Goal: Task Accomplishment & Management: Manage account settings

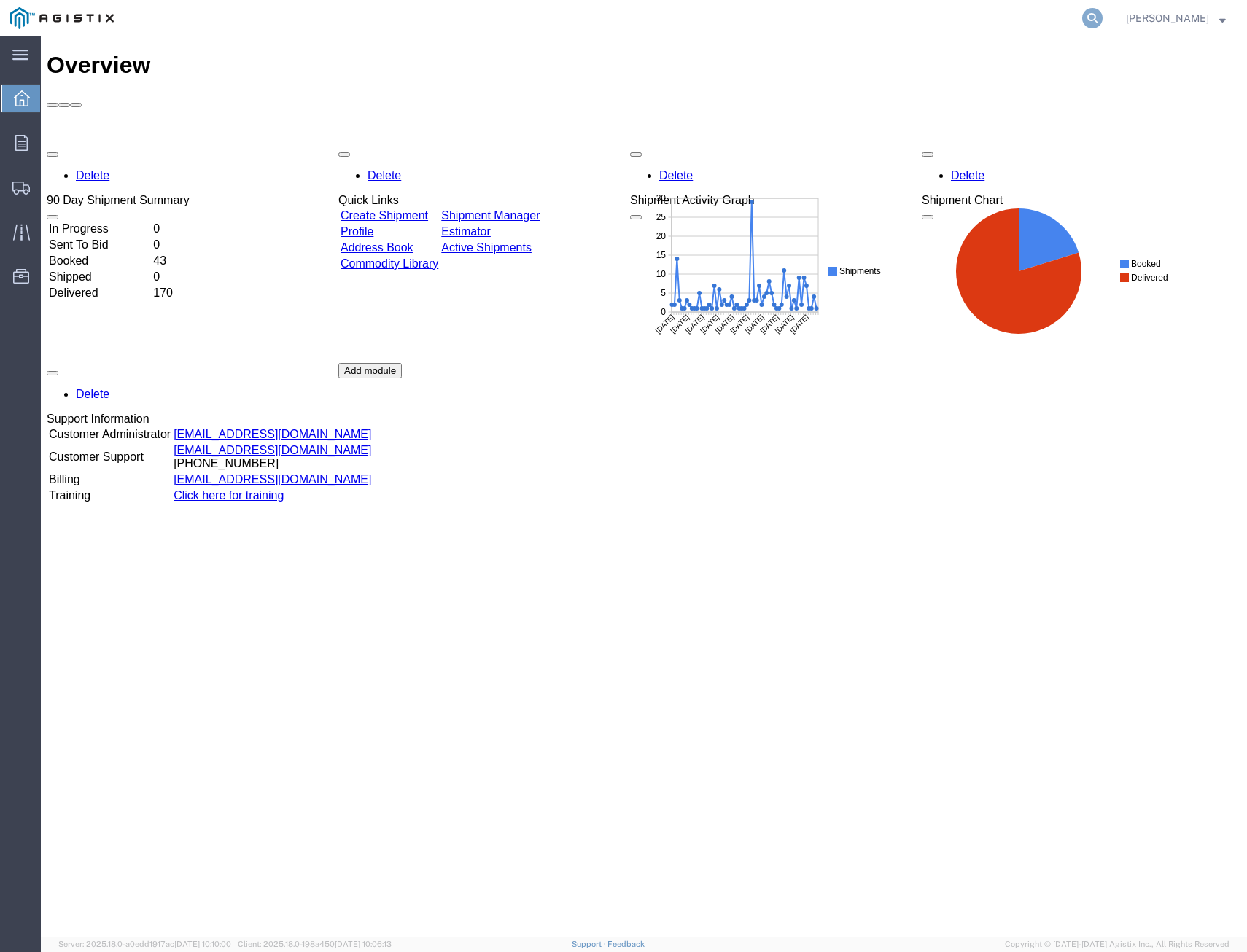
click at [1092, 18] on icon at bounding box center [1092, 18] width 20 height 20
click at [943, 21] on input "search" at bounding box center [861, 18] width 444 height 35
click at [795, 25] on input "53303187" at bounding box center [861, 18] width 444 height 35
type input "5"
type input "56603187"
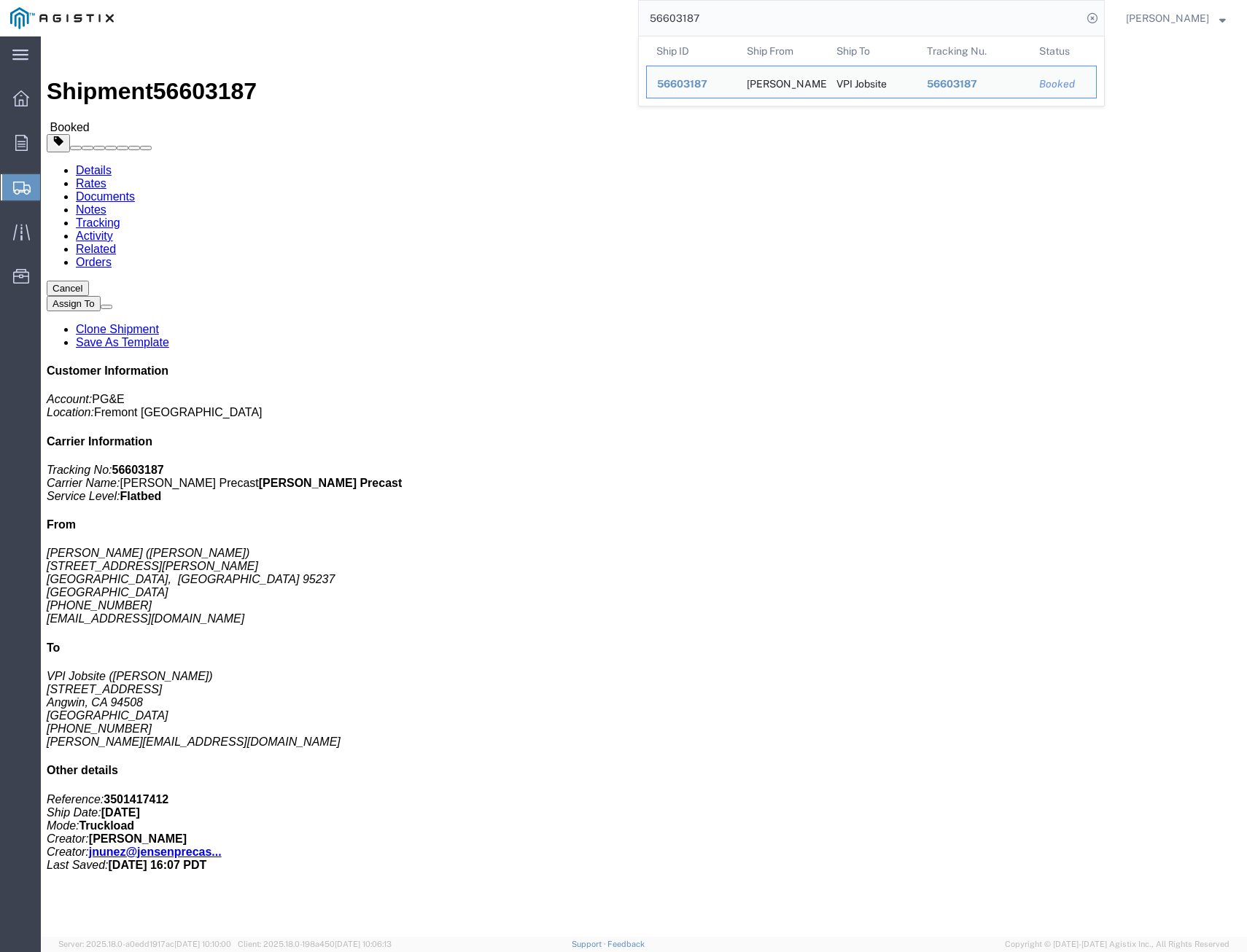
drag, startPoint x: 274, startPoint y: 56, endPoint x: 315, endPoint y: 62, distance: 41.4
click link "Tracking"
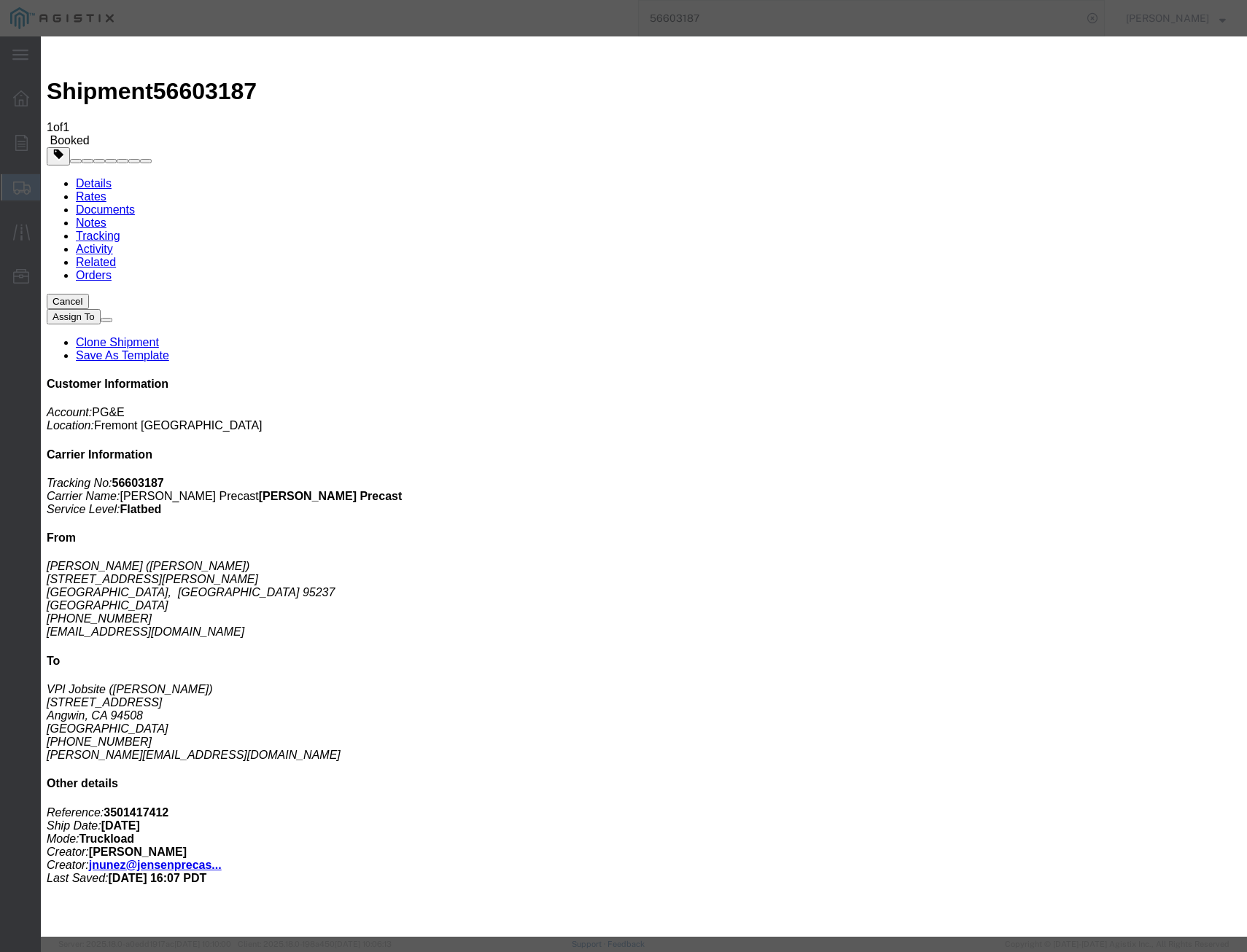
type input "[DATE]"
select select "DELIVRED"
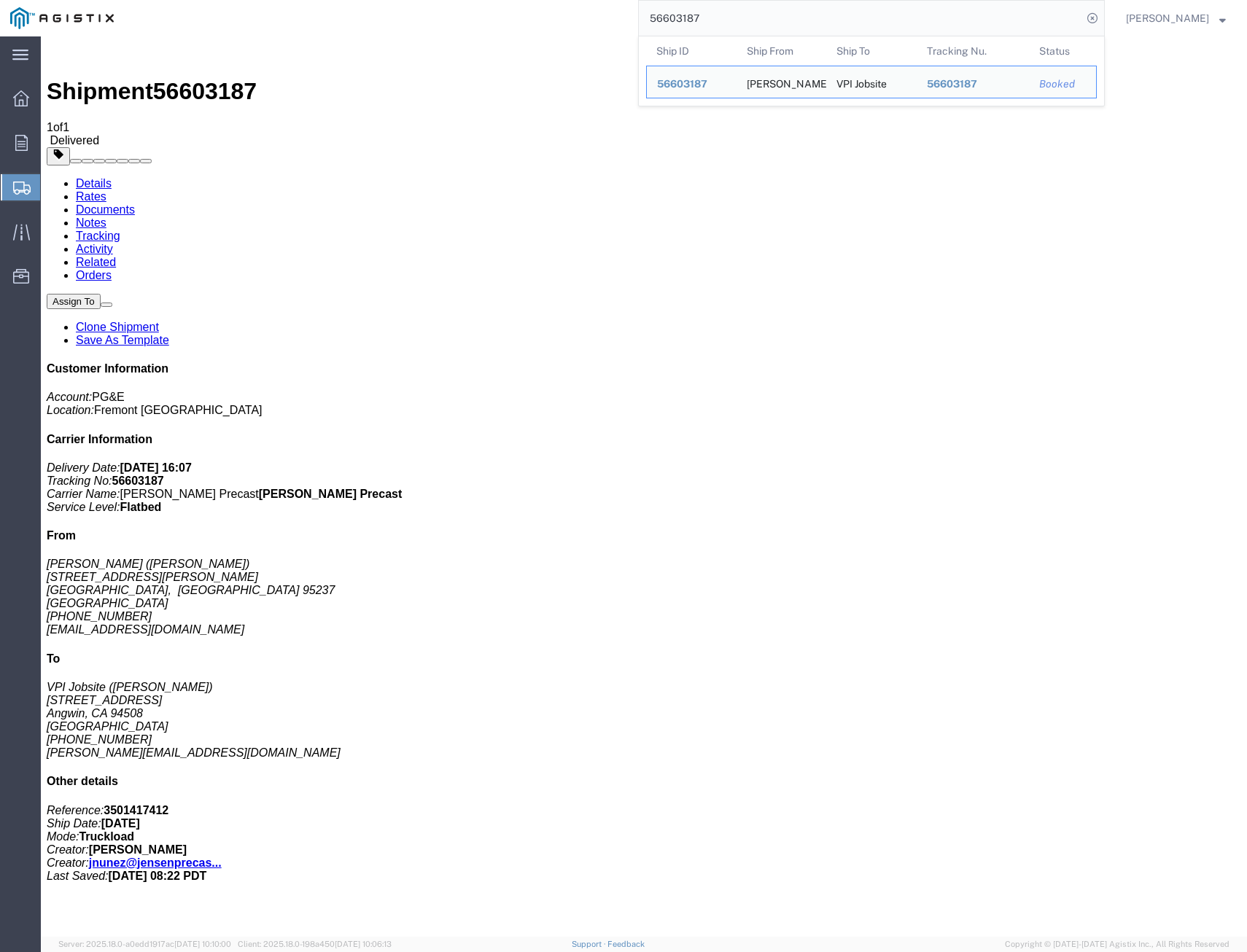
drag, startPoint x: 772, startPoint y: 10, endPoint x: 311, endPoint y: -59, distance: 466.1
click at [311, 0] on html "main_menu Created with Sketch. Collapse Menu Overview Orders Shipments Shipment…" at bounding box center [623, 476] width 1247 height 952
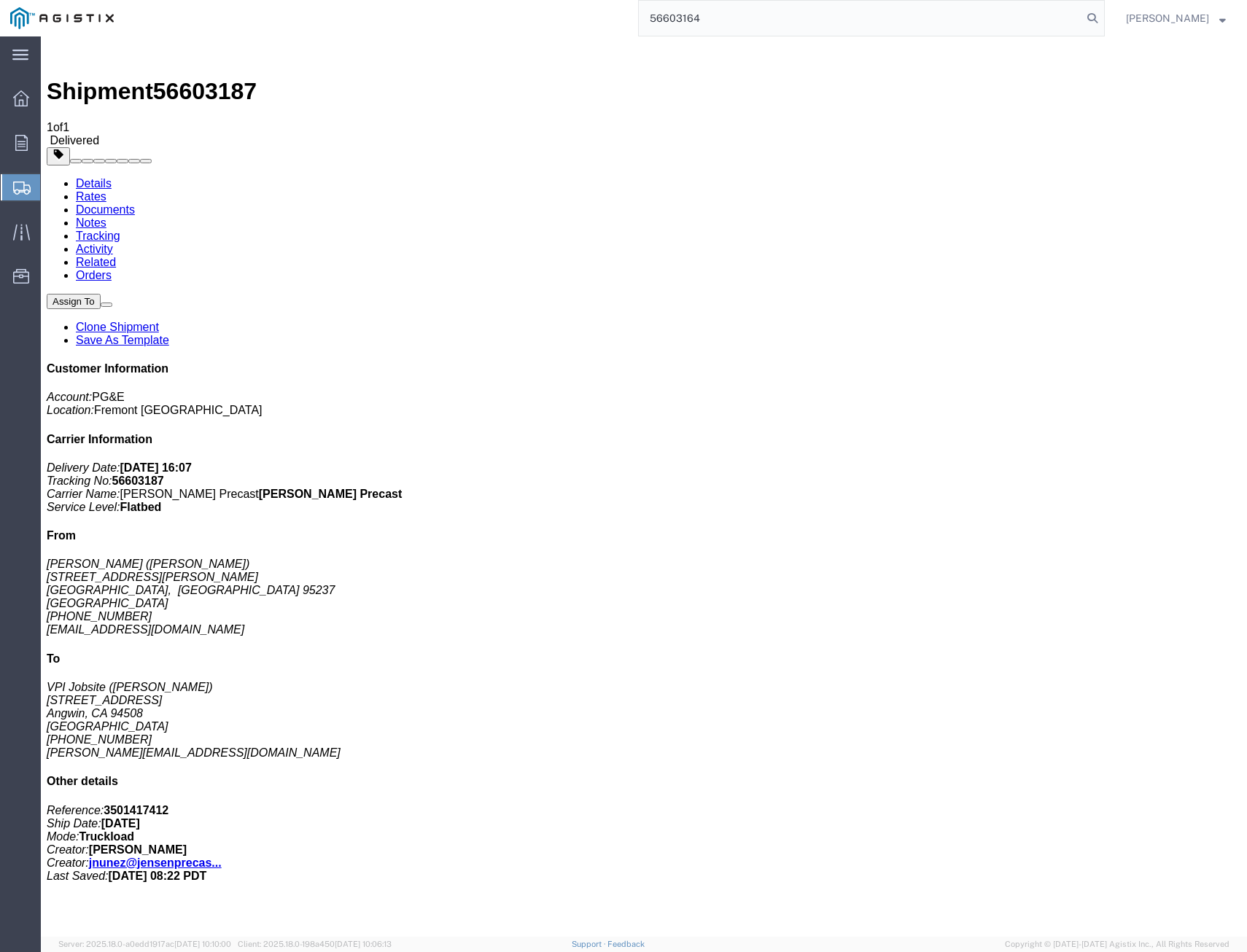
type input "56603164"
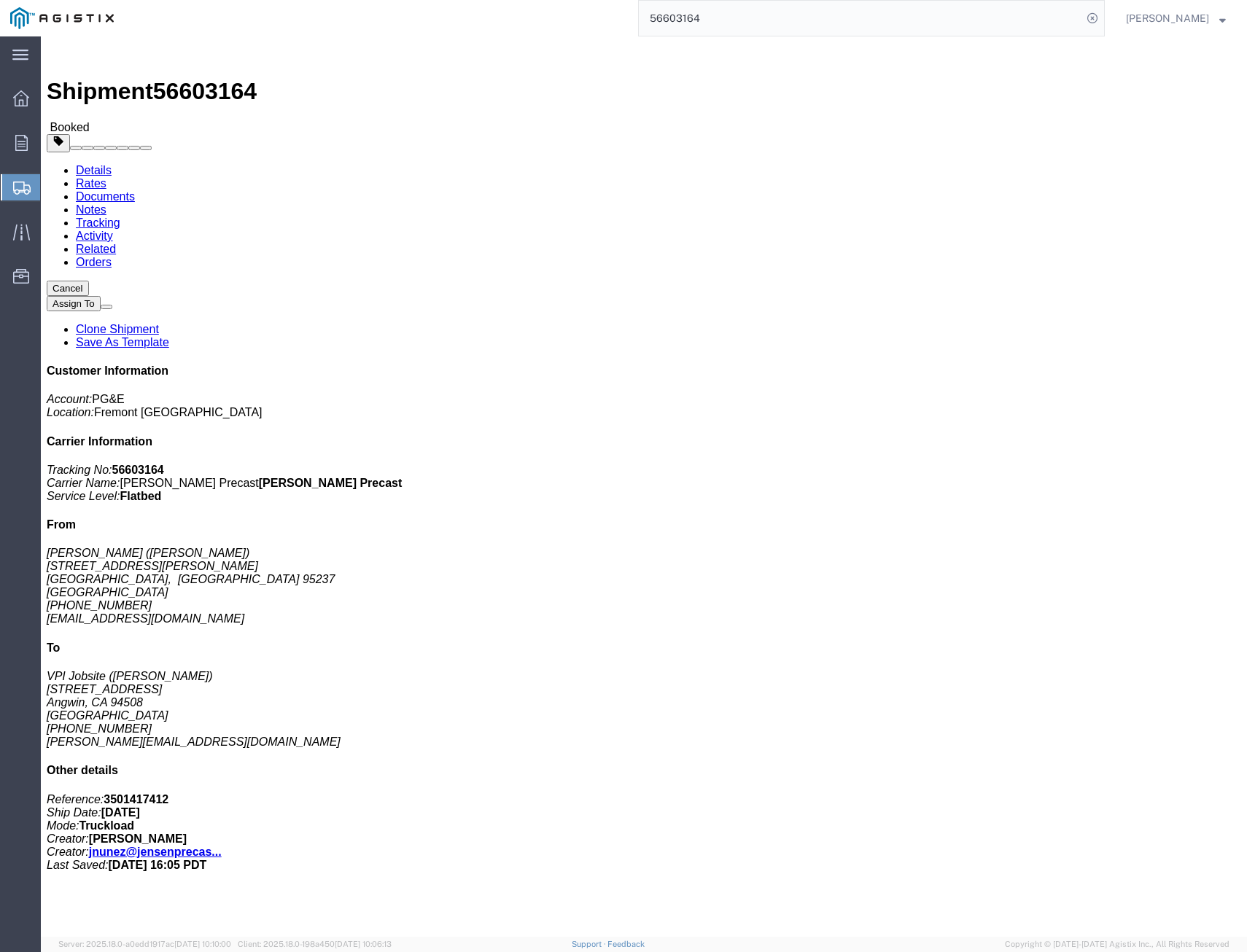
click link "Tracking"
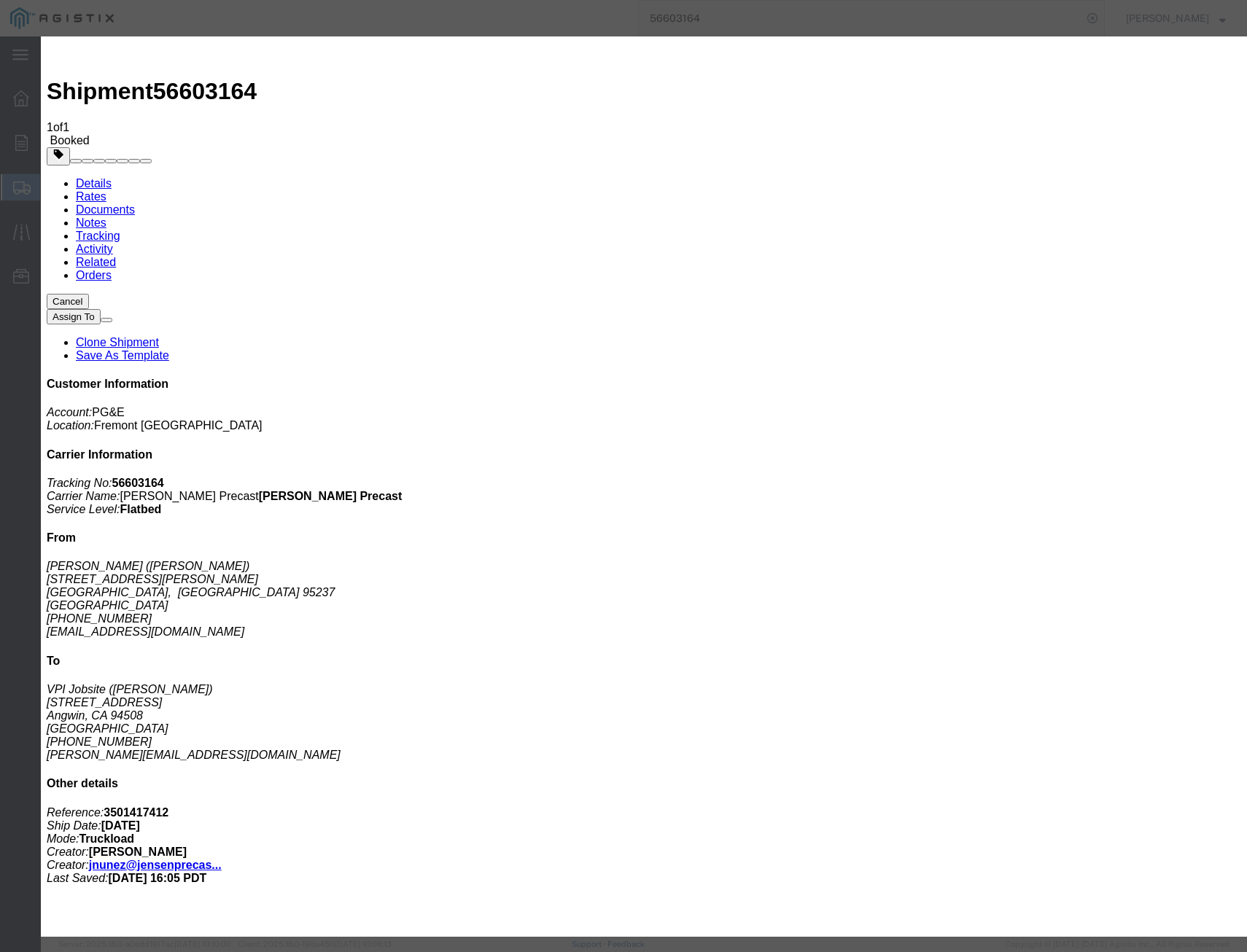
drag, startPoint x: 411, startPoint y: 184, endPoint x: 438, endPoint y: 221, distance: 45.8
type input "[DATE]"
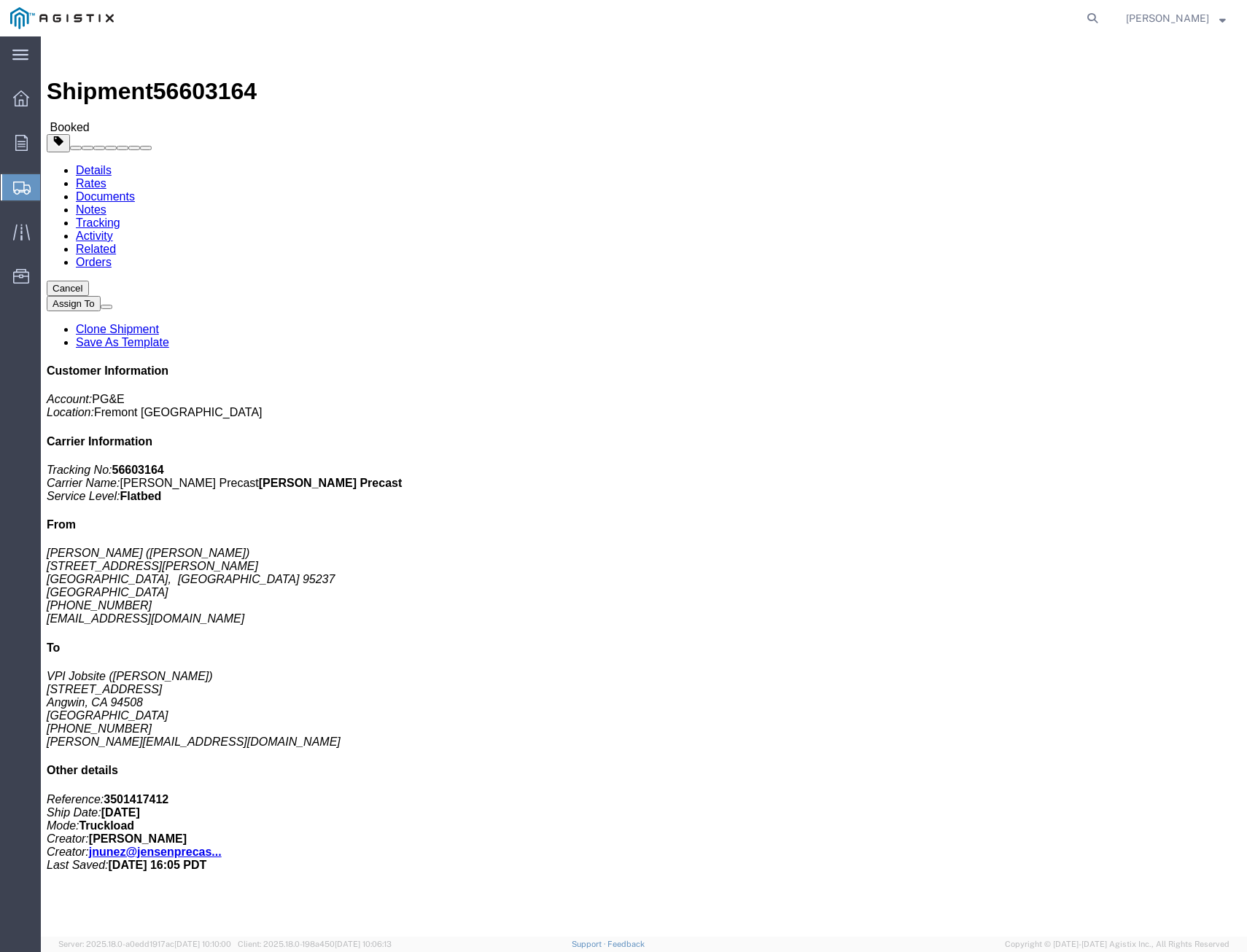
drag, startPoint x: 274, startPoint y: 55, endPoint x: 281, endPoint y: 57, distance: 7.3
click link "Tracking"
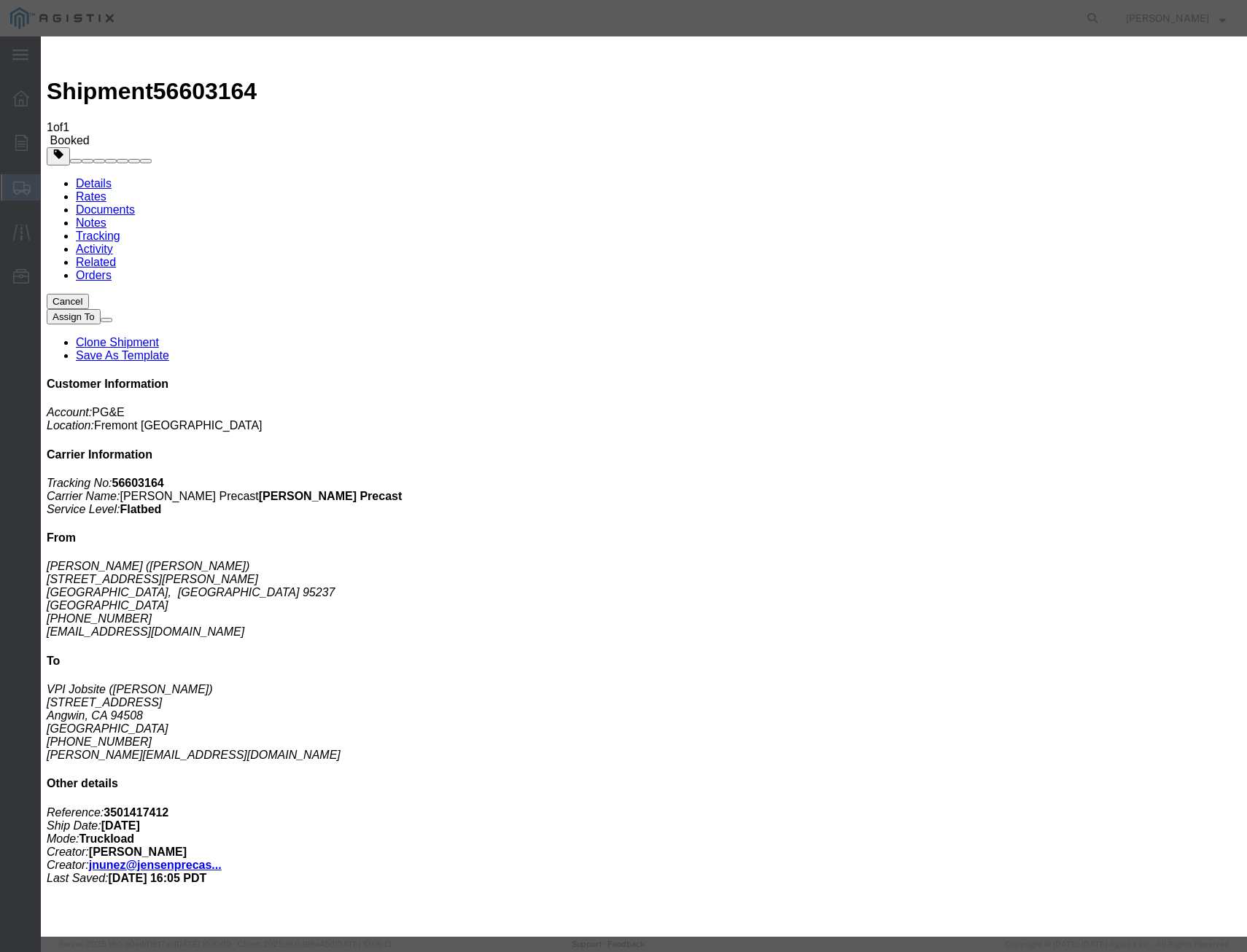
select select "DELIVRED"
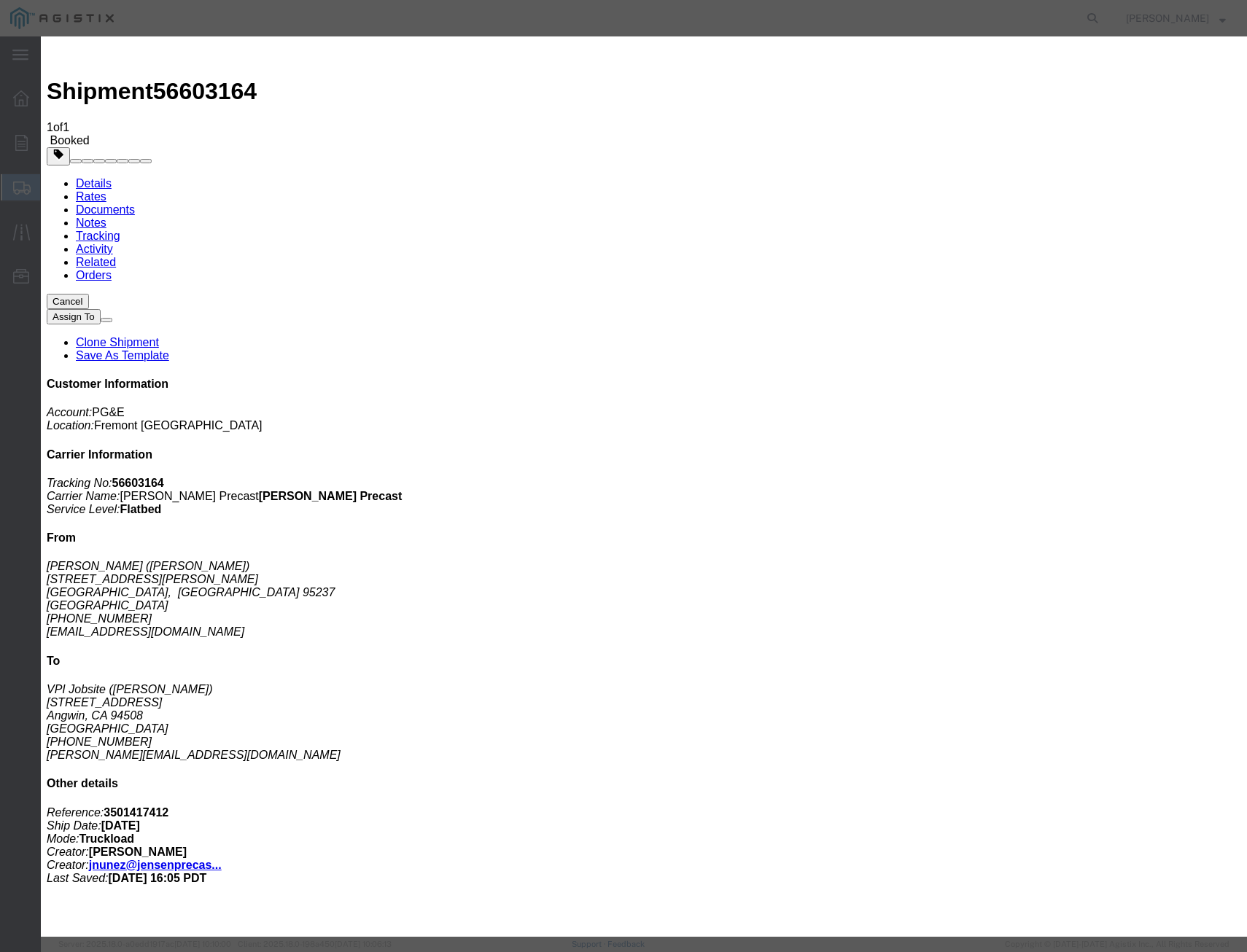
type input "[DATE]"
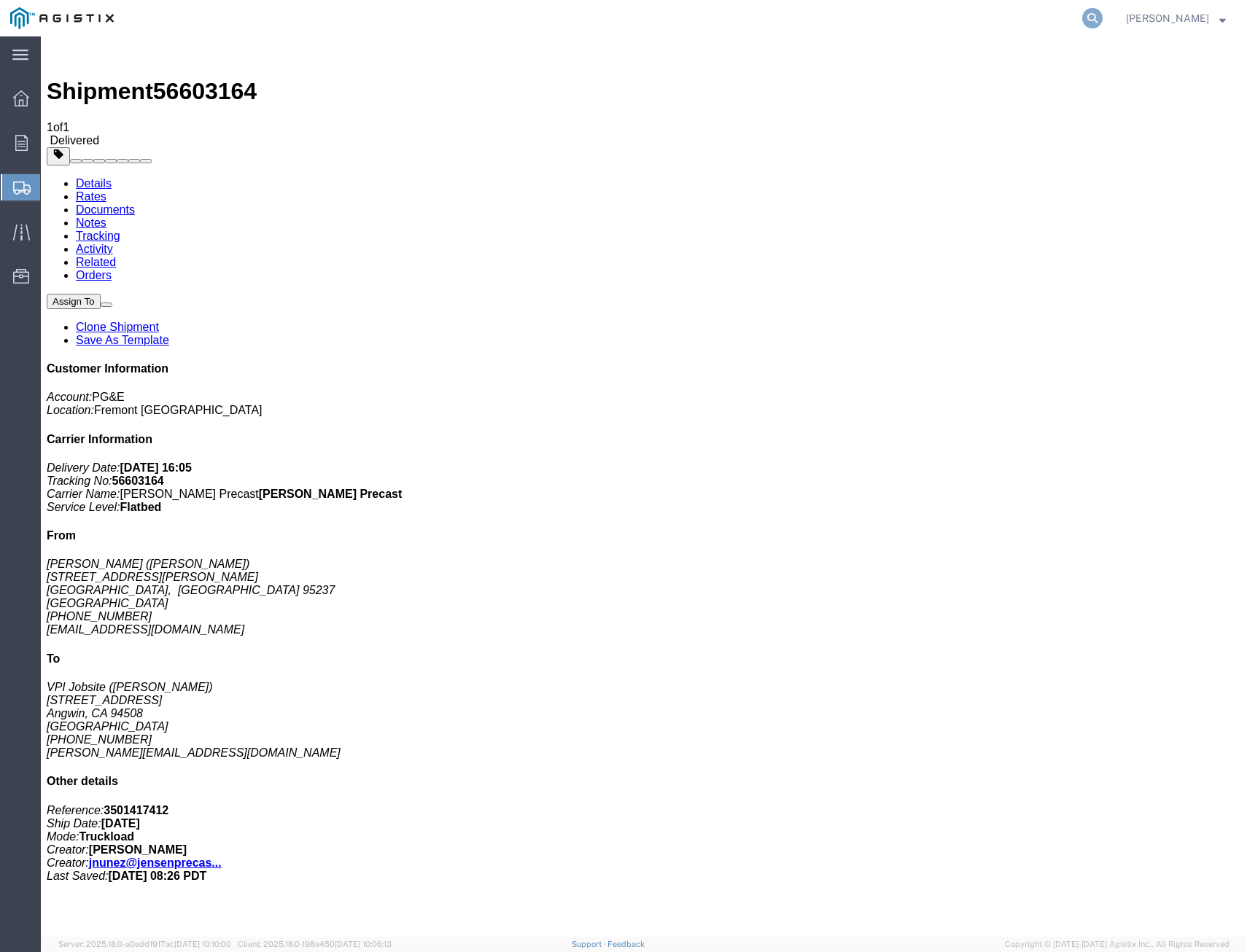
click at [1100, 15] on nav "[PERSON_NAME]" at bounding box center [628, 18] width 1237 height 36
click at [1091, 16] on icon at bounding box center [1092, 18] width 20 height 20
click at [999, 27] on input "search" at bounding box center [861, 18] width 444 height 35
type input "56629232"
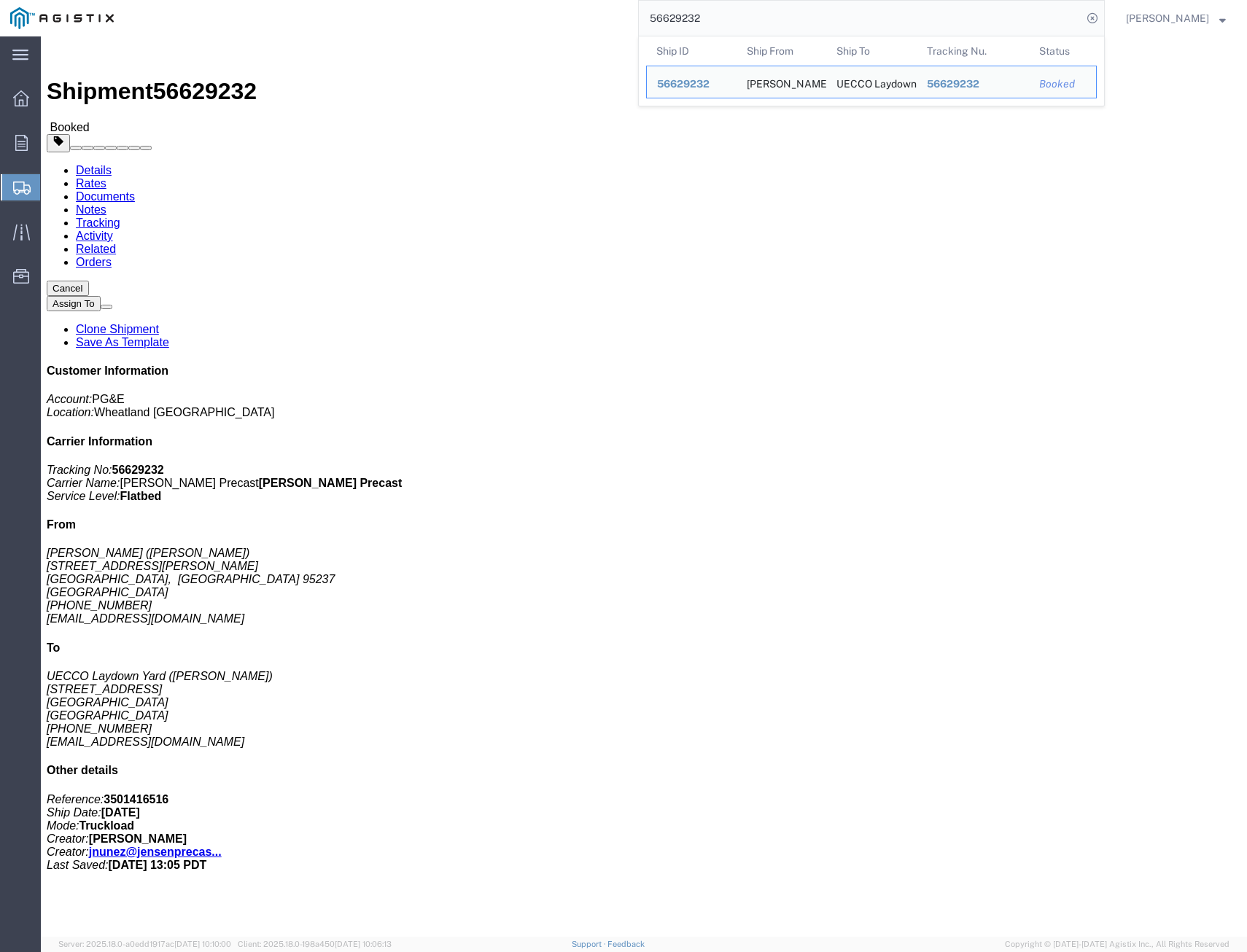
click div "Shipment Detail Ship From JENSEN PRECAST (JOSHUA NUNEZ) 12101 Brandt Road Locke…"
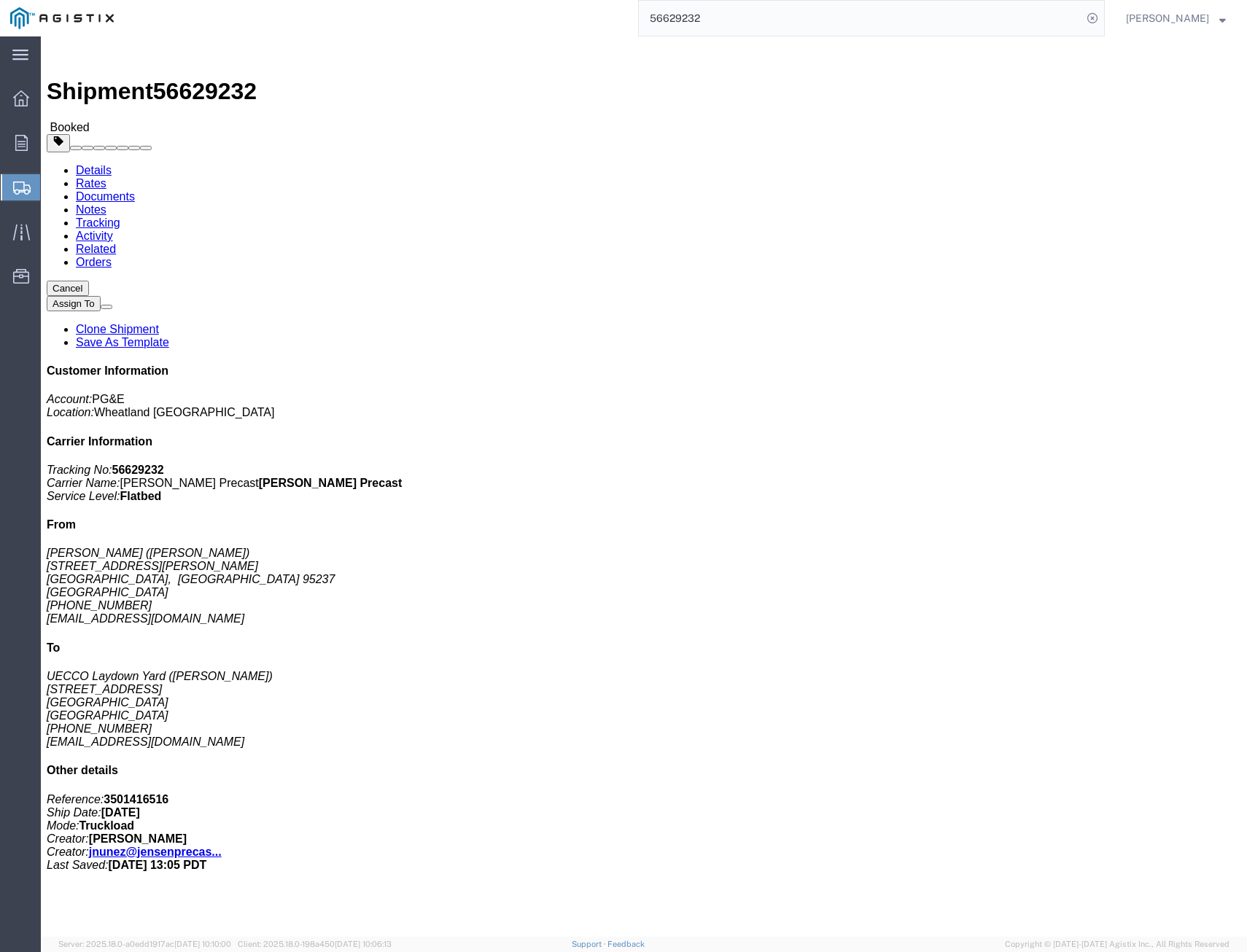
click link "Tracking"
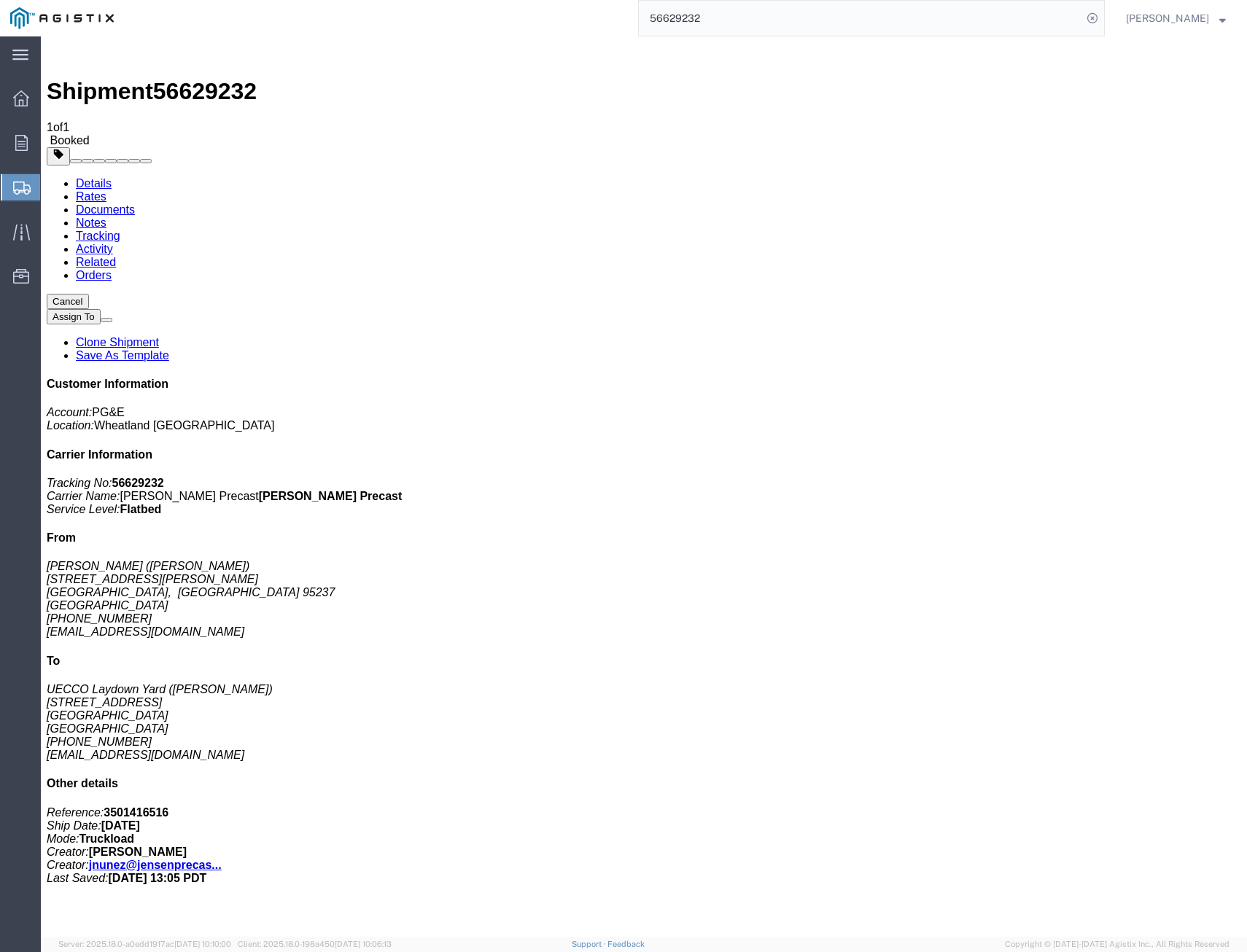
drag, startPoint x: 861, startPoint y: 192, endPoint x: 453, endPoint y: 98, distance: 418.7
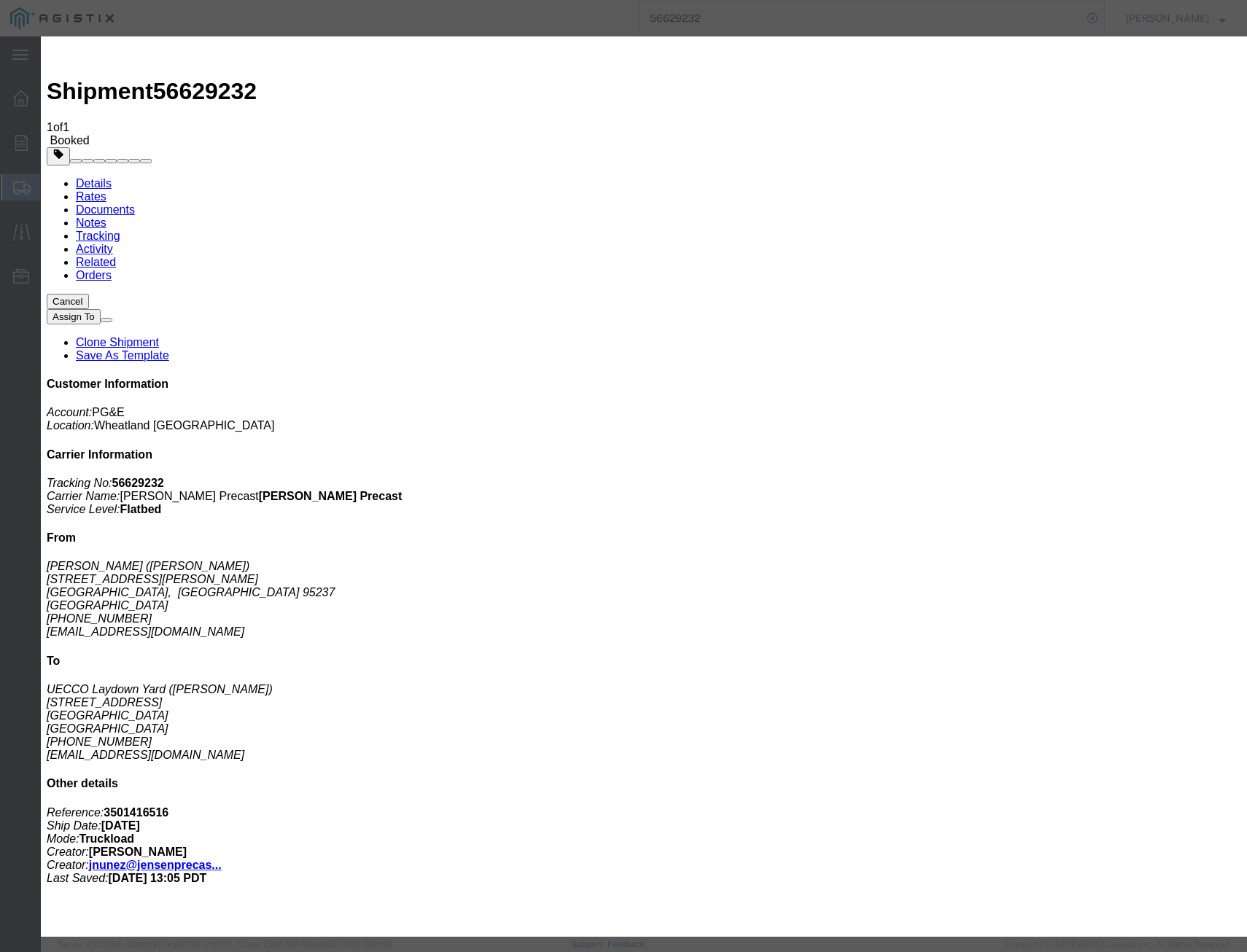
type input "[DATE]"
select select "DELIVRED"
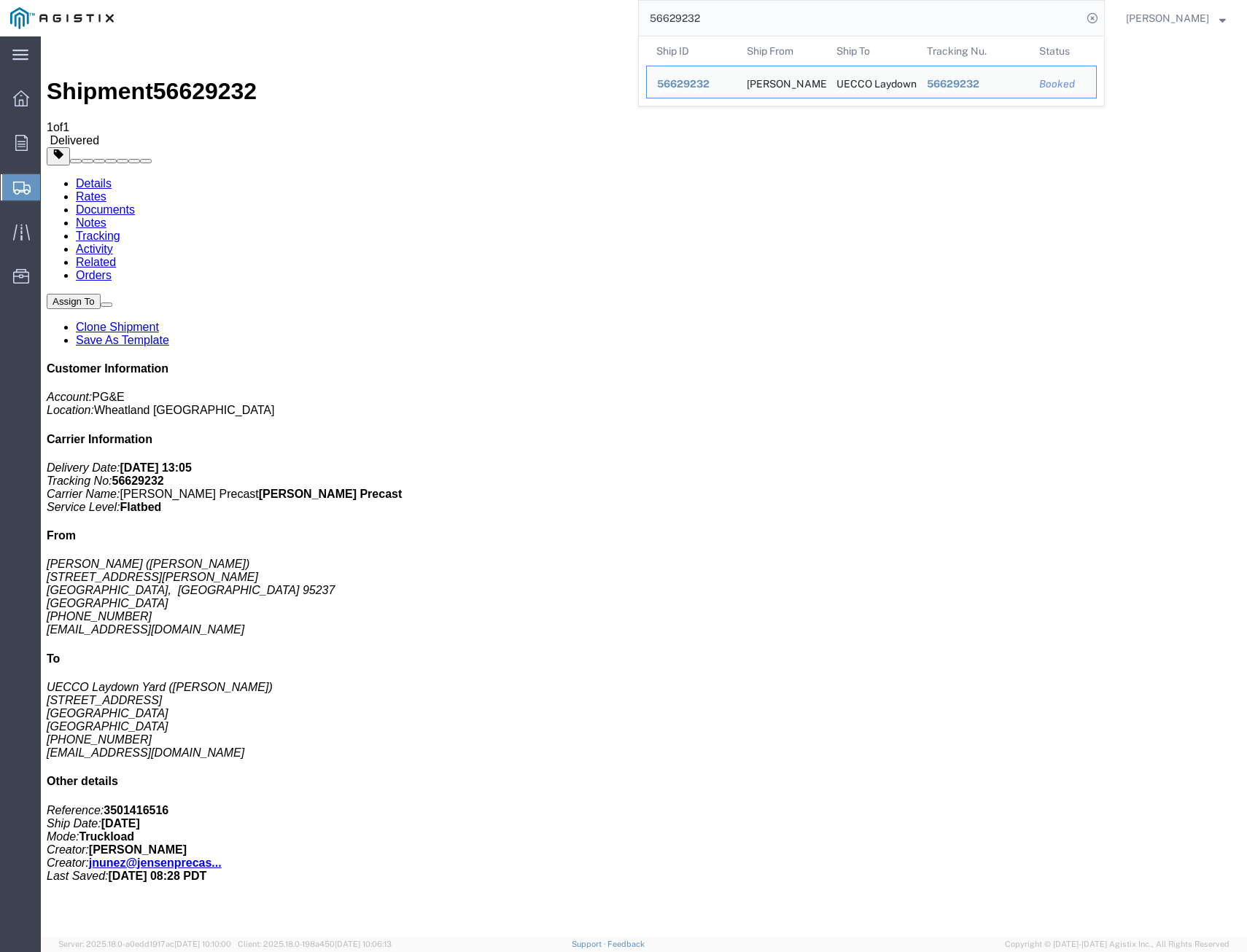
drag, startPoint x: 749, startPoint y: 16, endPoint x: 282, endPoint y: 21, distance: 467.0
click at [307, 20] on div "56629232 Ship ID Ship From Ship To Tracking Nu. Status Ship ID 56629232 Ship Fr…" at bounding box center [614, 18] width 981 height 36
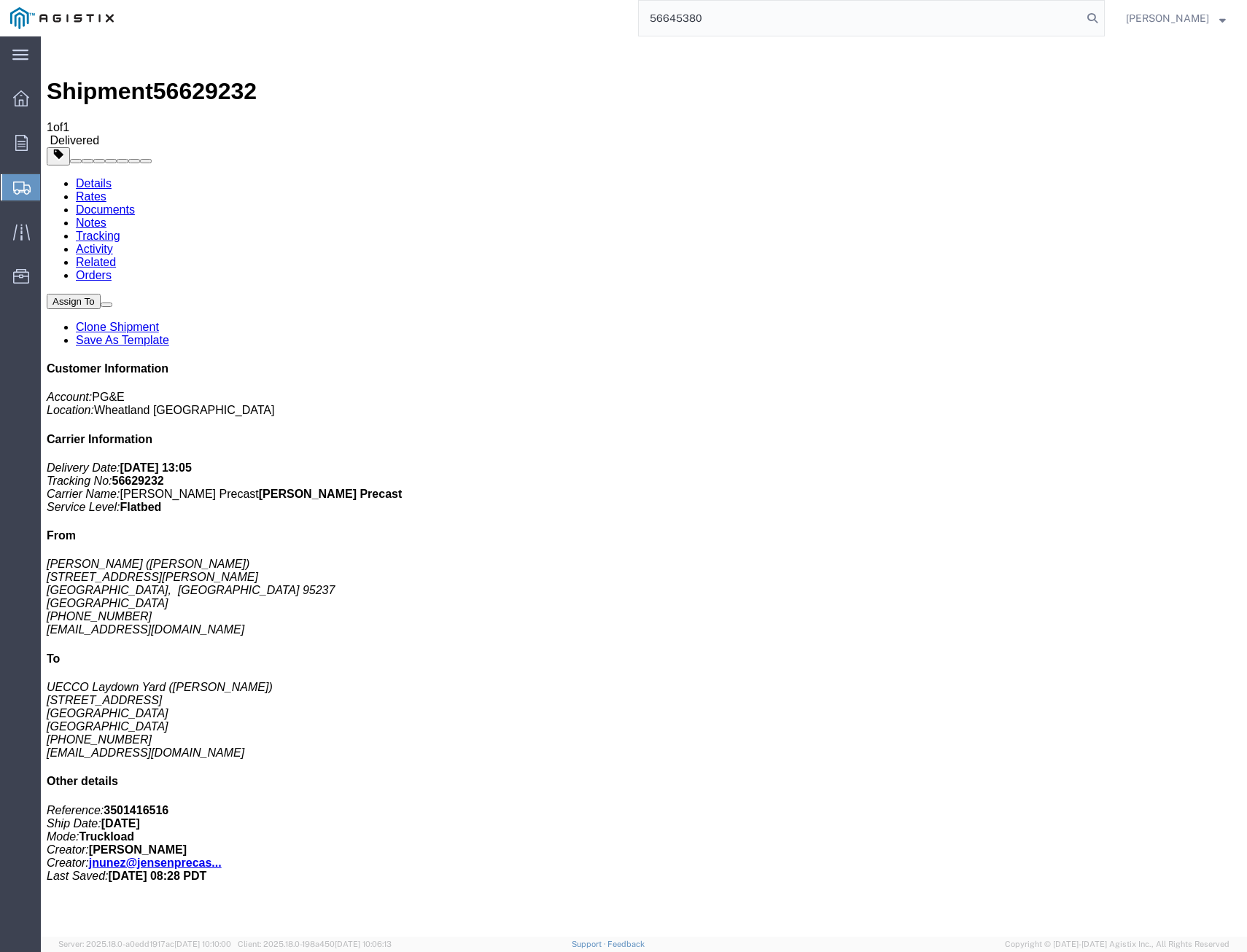
type input "56645380"
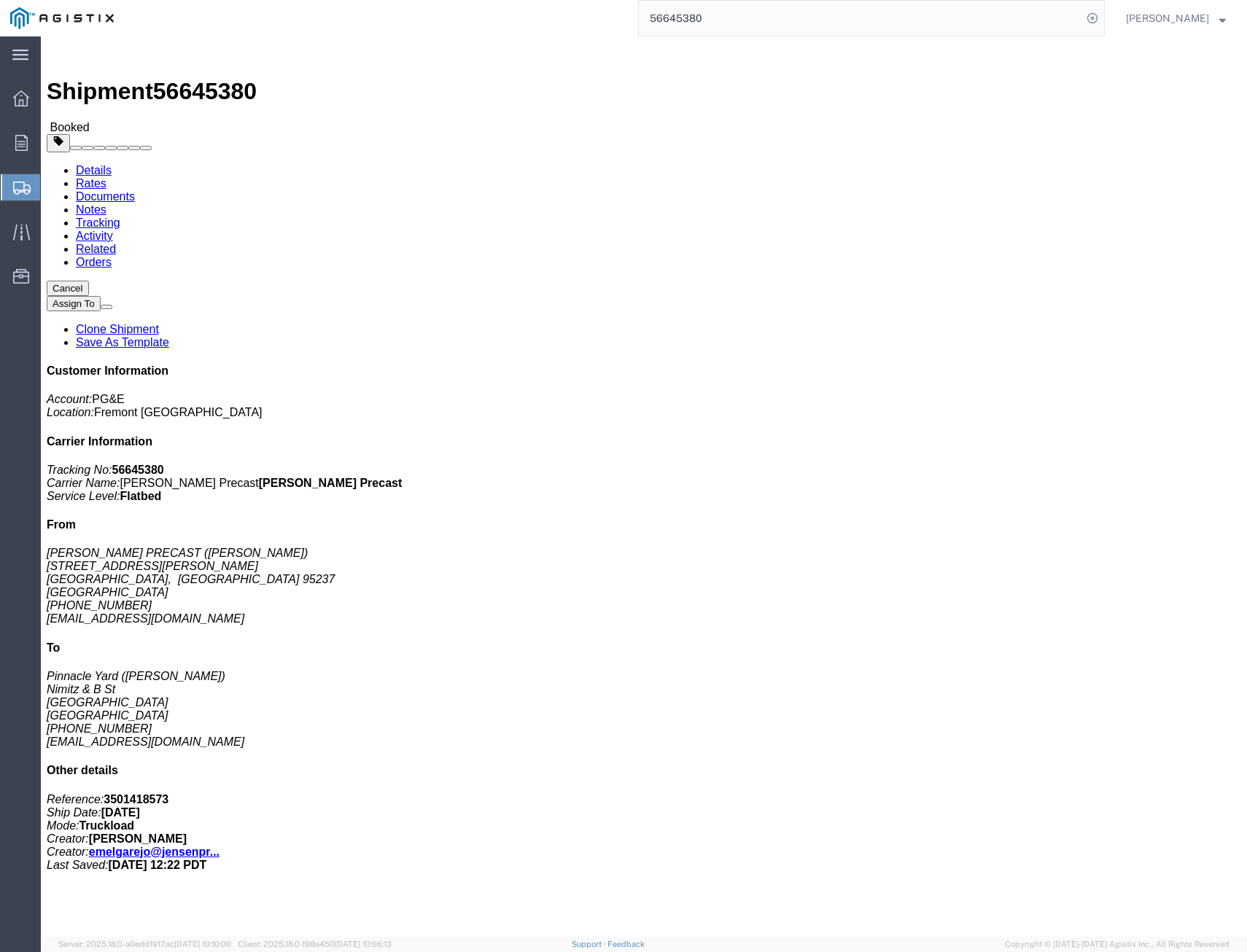
click link "Tracking"
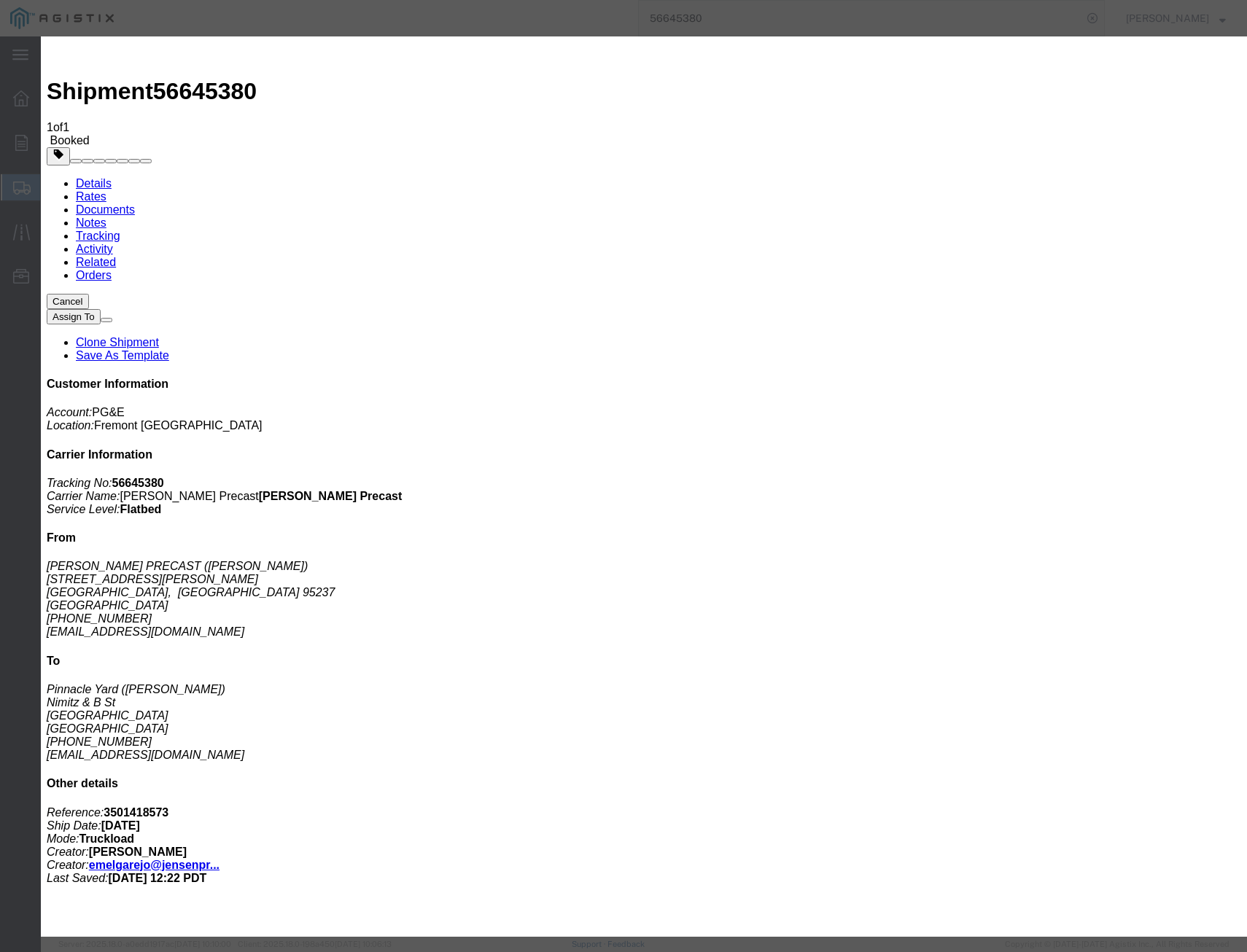
type input "[DATE]"
select select "DELIVRED"
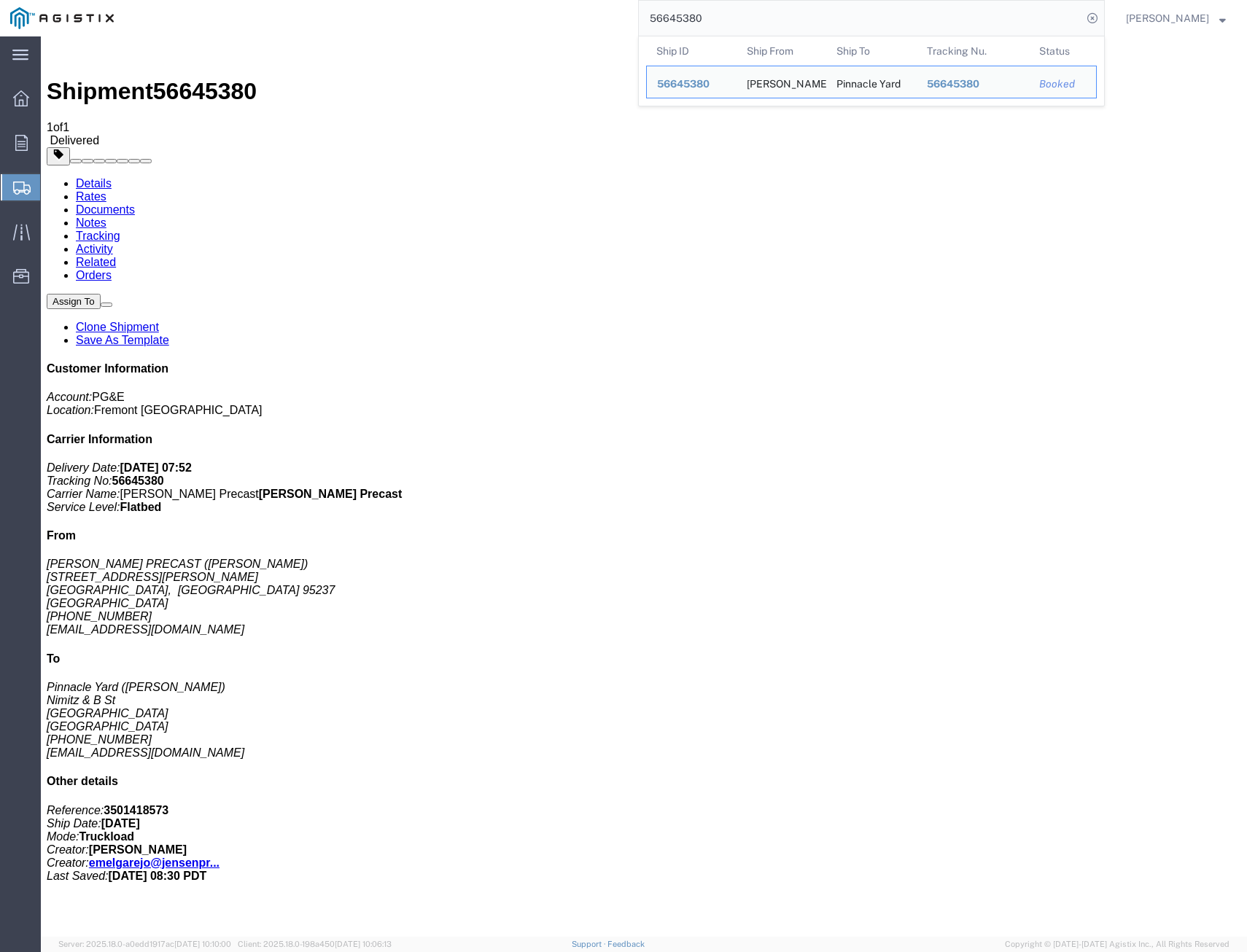
drag, startPoint x: 705, startPoint y: 16, endPoint x: 515, endPoint y: -1, distance: 190.8
click at [515, 0] on html "main_menu Created with Sketch. Collapse Menu Overview Orders Shipments Shipment…" at bounding box center [623, 476] width 1247 height 952
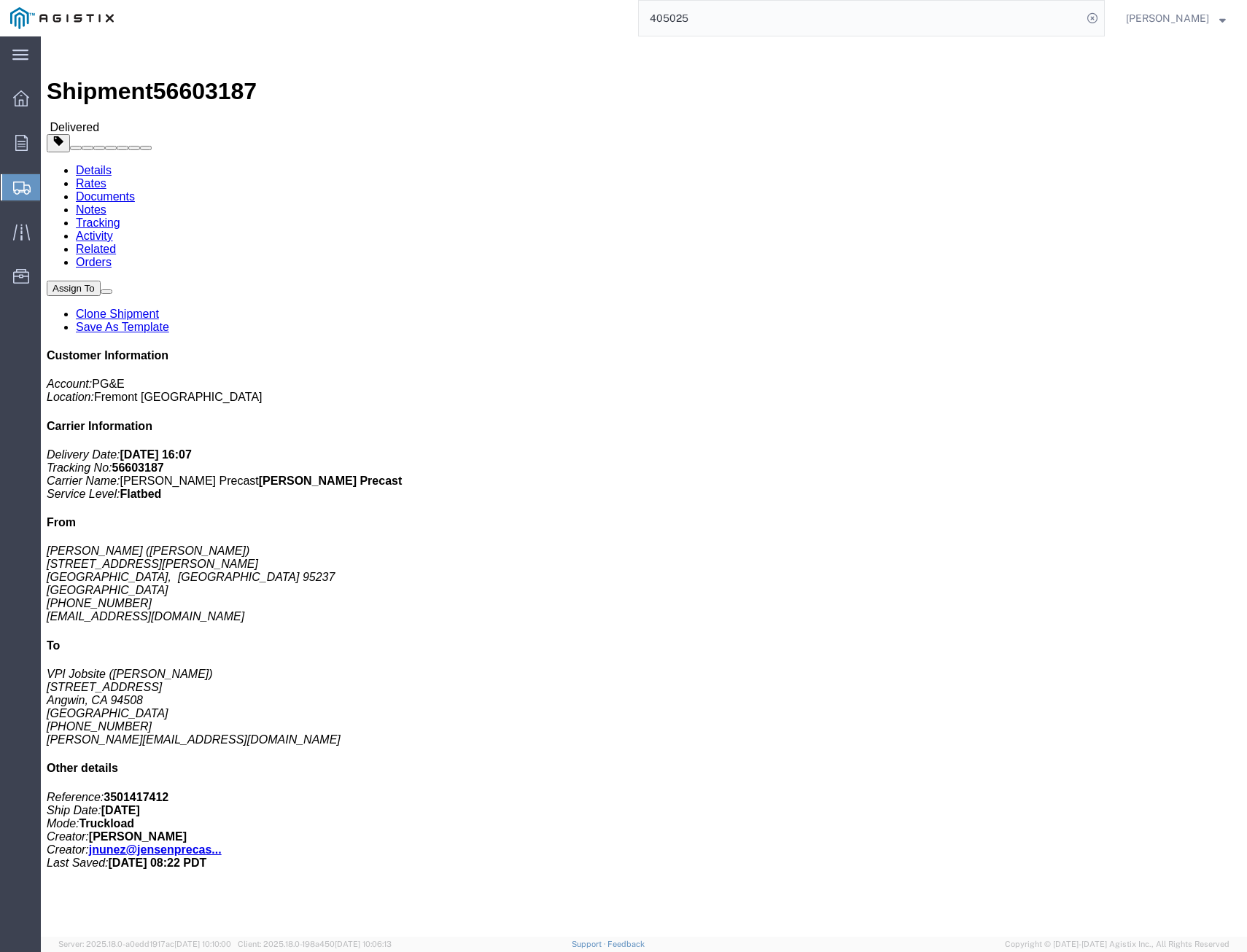
drag, startPoint x: 734, startPoint y: 10, endPoint x: 510, endPoint y: -21, distance: 226.1
click at [510, 0] on html "main_menu Created with Sketch. Collapse Menu Overview Orders Shipments Shipment…" at bounding box center [623, 476] width 1247 height 952
click at [725, 10] on input "405043" at bounding box center [861, 18] width 444 height 35
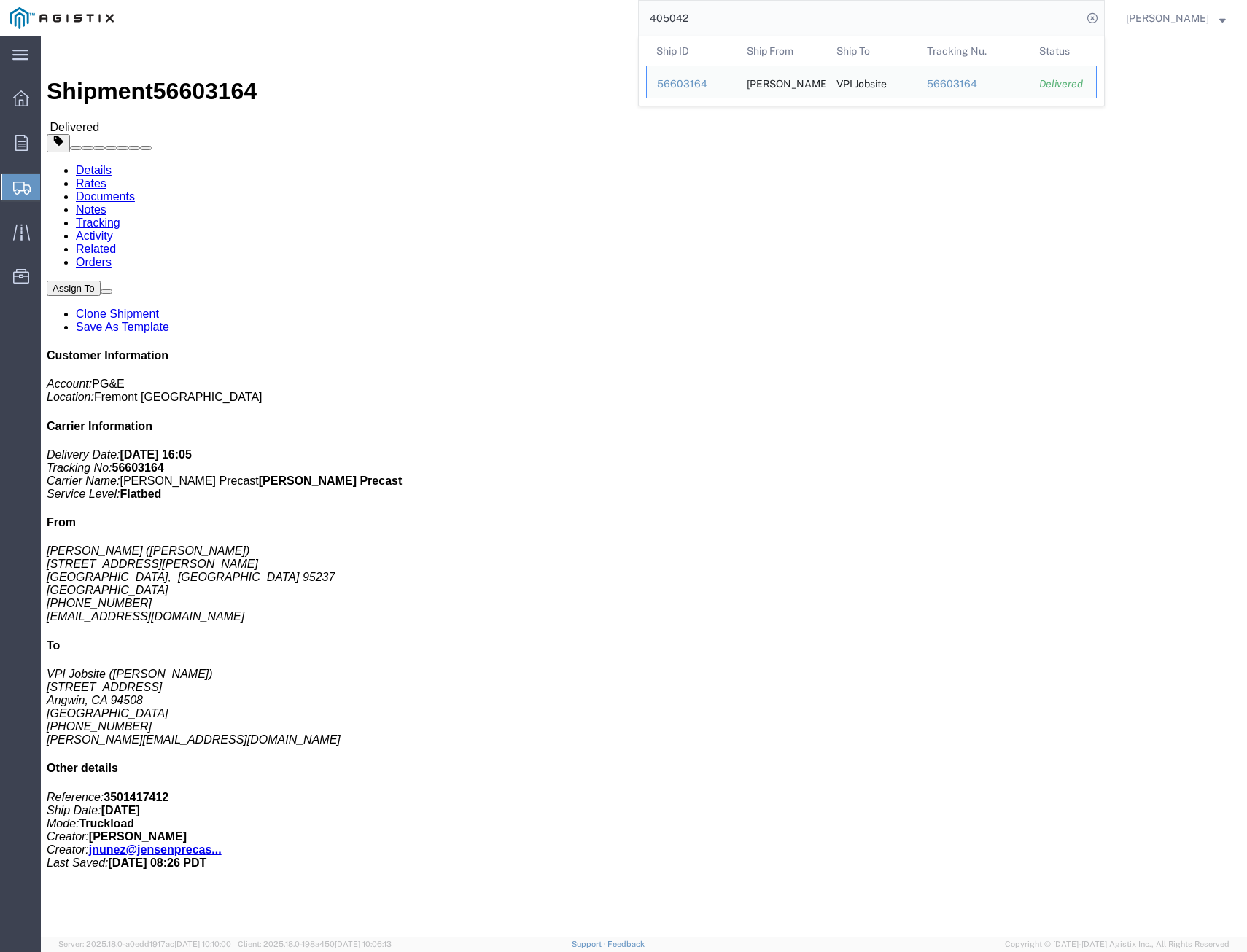
drag, startPoint x: 714, startPoint y: 13, endPoint x: 513, endPoint y: -10, distance: 202.3
click at [513, 0] on html "main_menu Created with Sketch. Collapse Menu Overview Orders Shipments Shipment…" at bounding box center [623, 476] width 1247 height 952
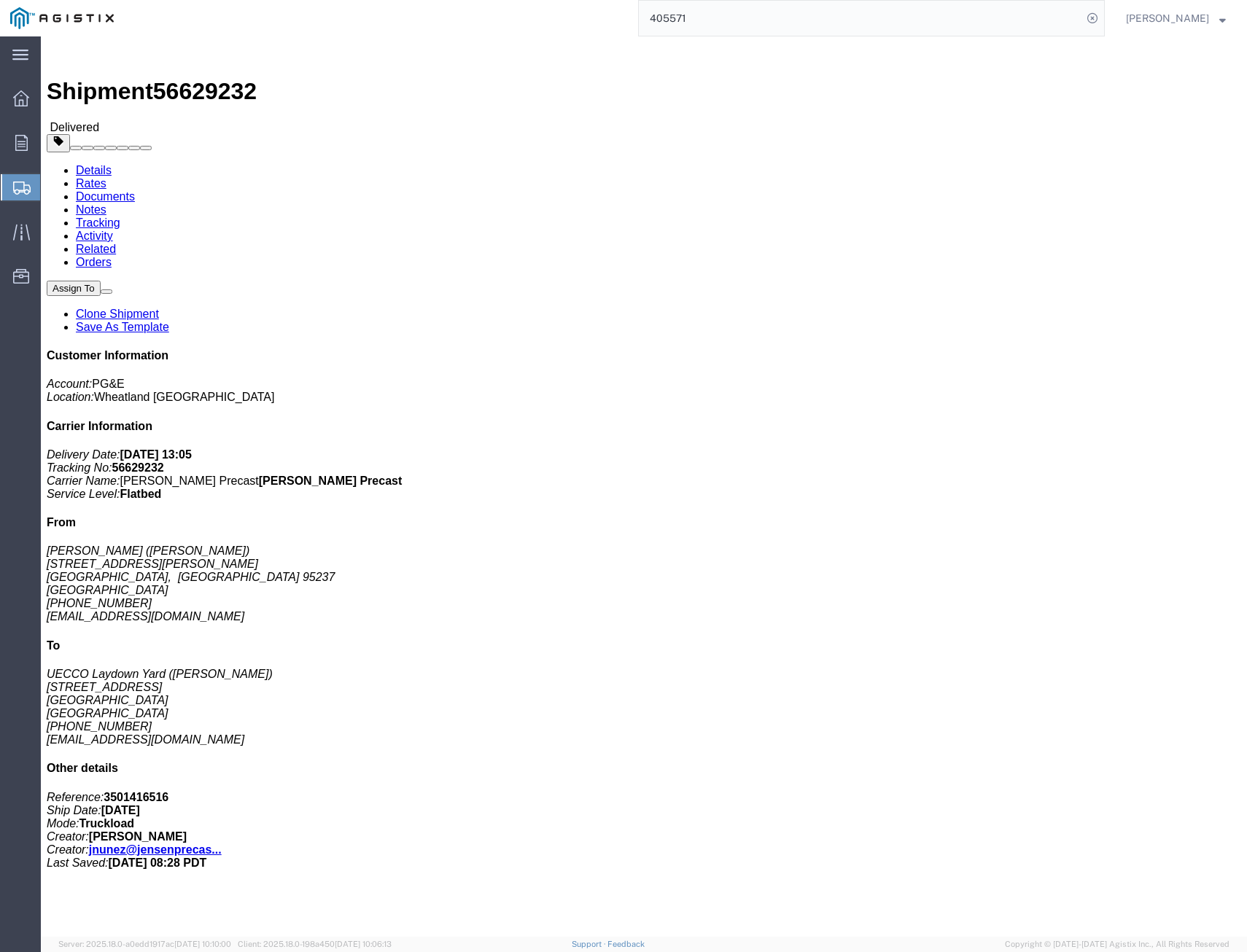
click at [600, 10] on div "405571" at bounding box center [614, 18] width 981 height 36
drag, startPoint x: 694, startPoint y: 24, endPoint x: 612, endPoint y: 7, distance: 83.7
click at [639, 18] on input "405578" at bounding box center [861, 18] width 444 height 35
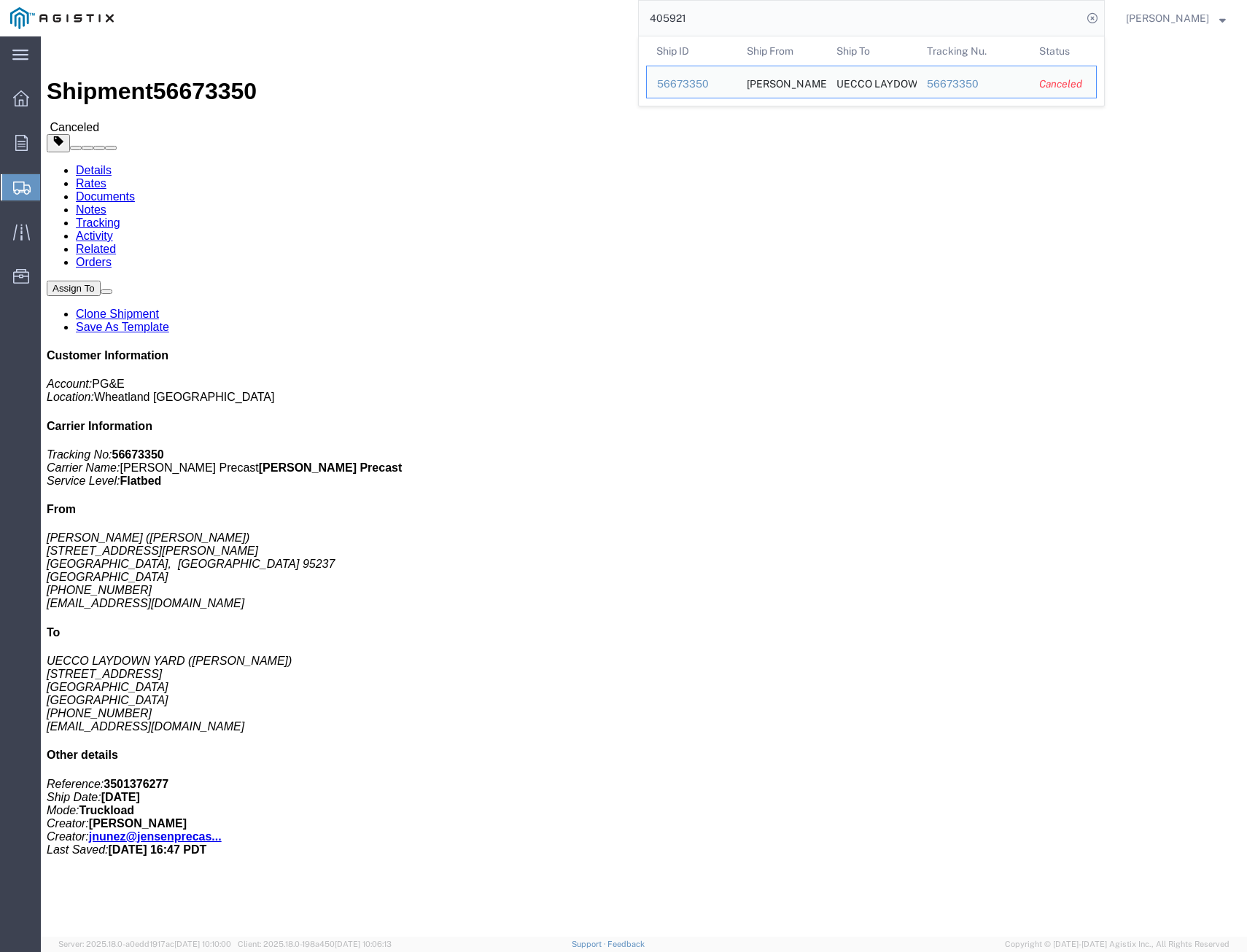
drag, startPoint x: 714, startPoint y: 18, endPoint x: 458, endPoint y: -25, distance: 259.6
click at [458, 0] on html "main_menu Created with Sketch. Collapse Menu Overview Orders Shipments Shipment…" at bounding box center [623, 476] width 1247 height 952
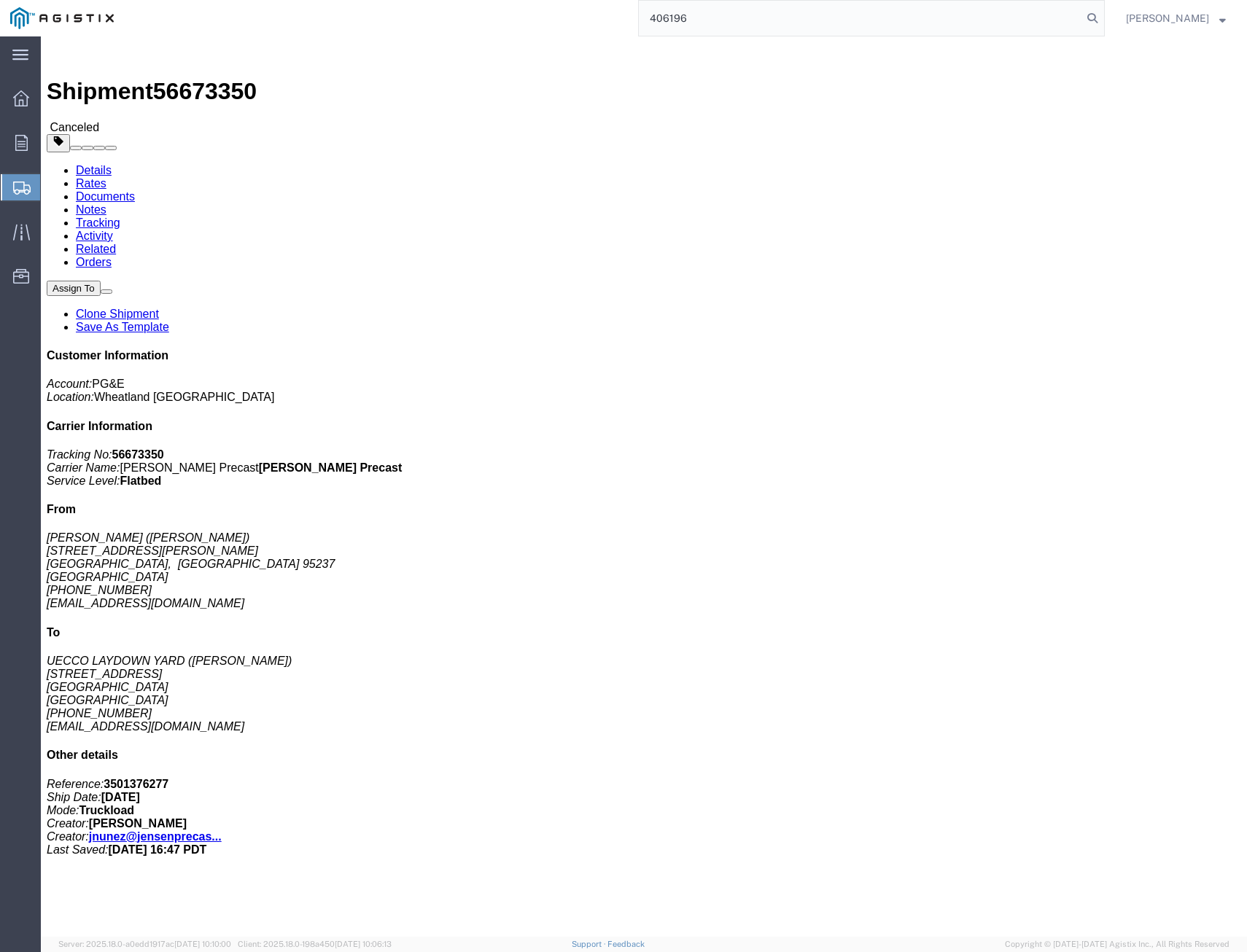
type input "406196"
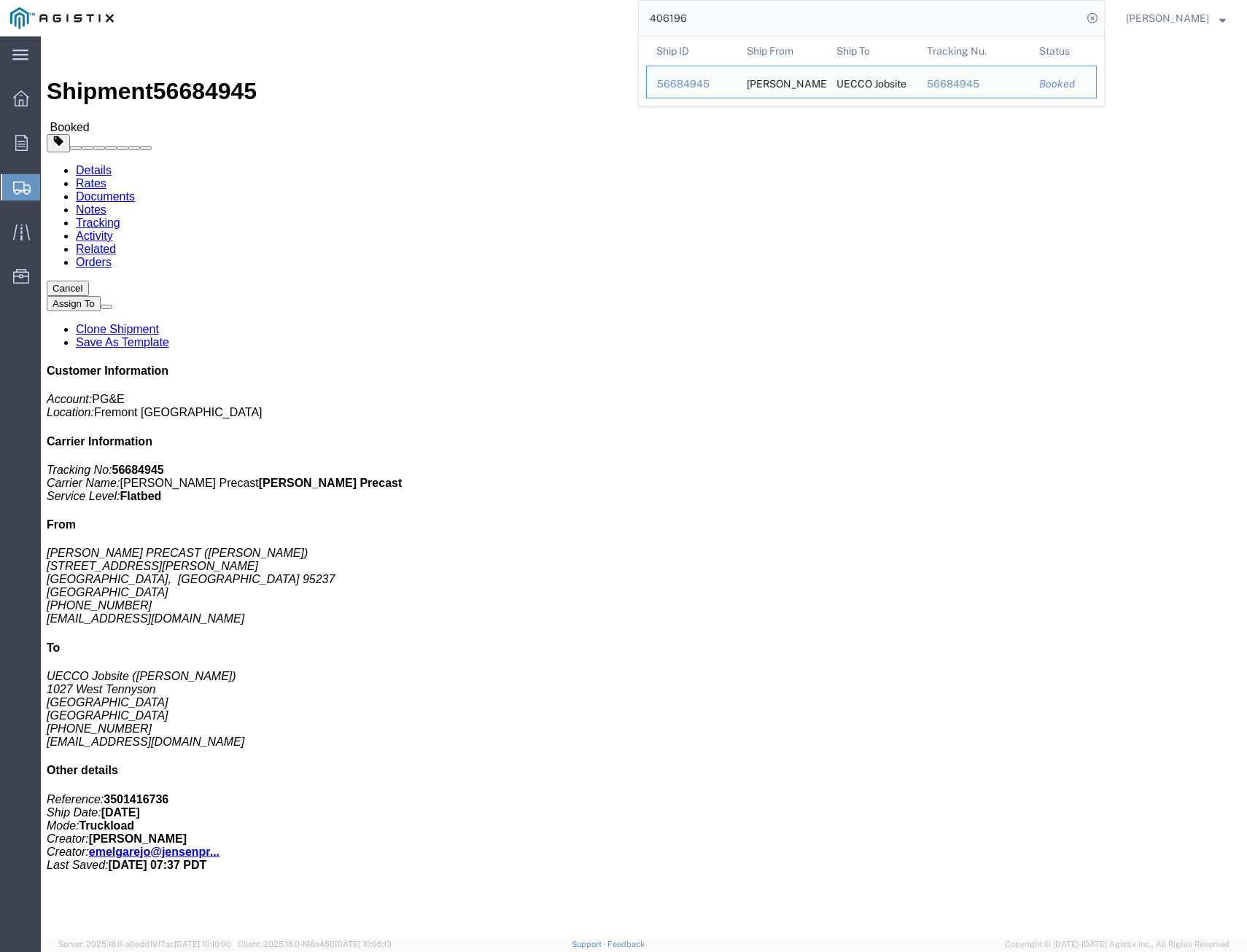
drag, startPoint x: 705, startPoint y: 24, endPoint x: 452, endPoint y: 1, distance: 254.0
click at [454, 2] on div "406196 Ship ID Ship From Ship To Tracking Nu. Status Ship ID 56684945 Ship From…" at bounding box center [614, 18] width 981 height 36
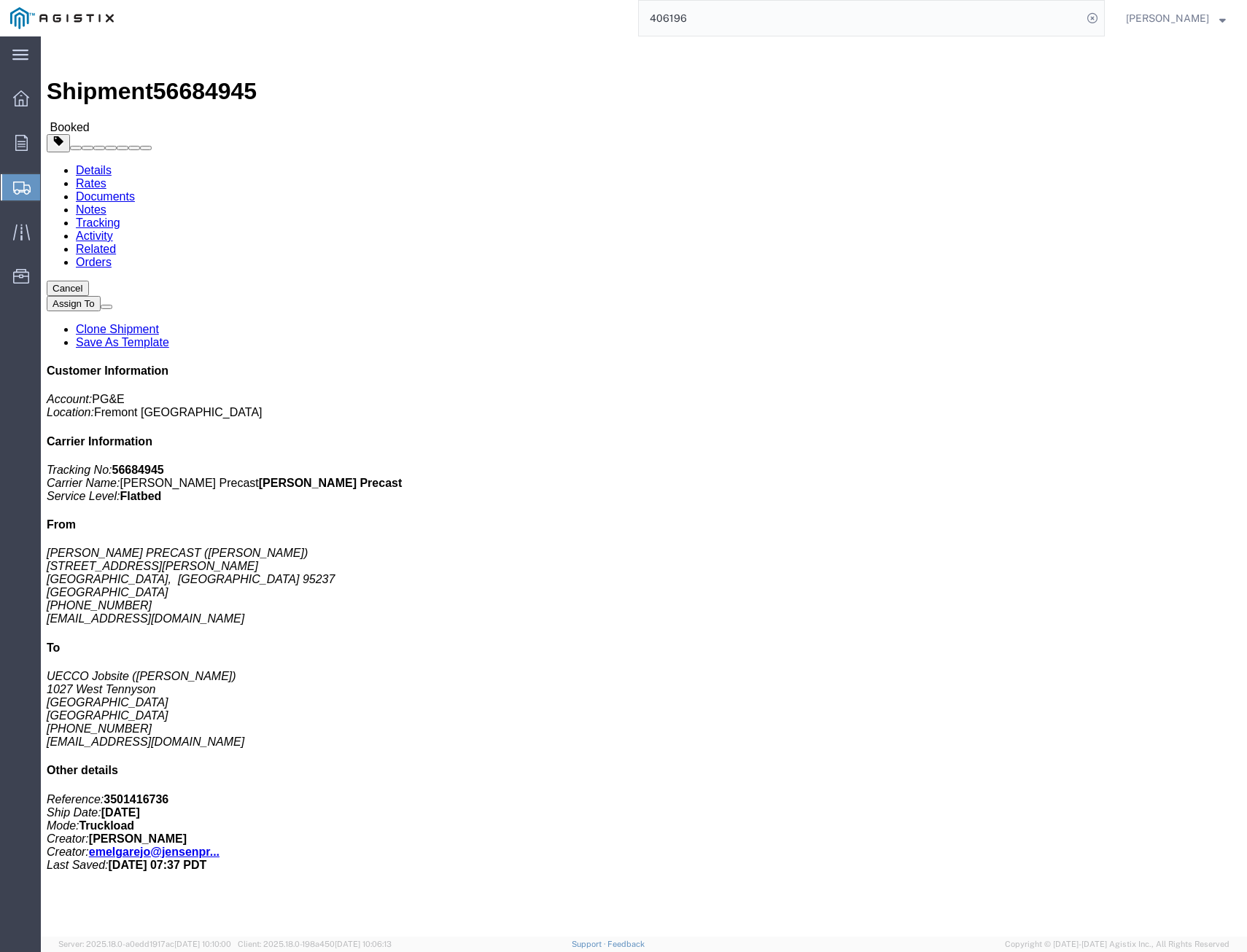
click at [729, 23] on input "406196" at bounding box center [861, 18] width 444 height 35
click link "Tracking"
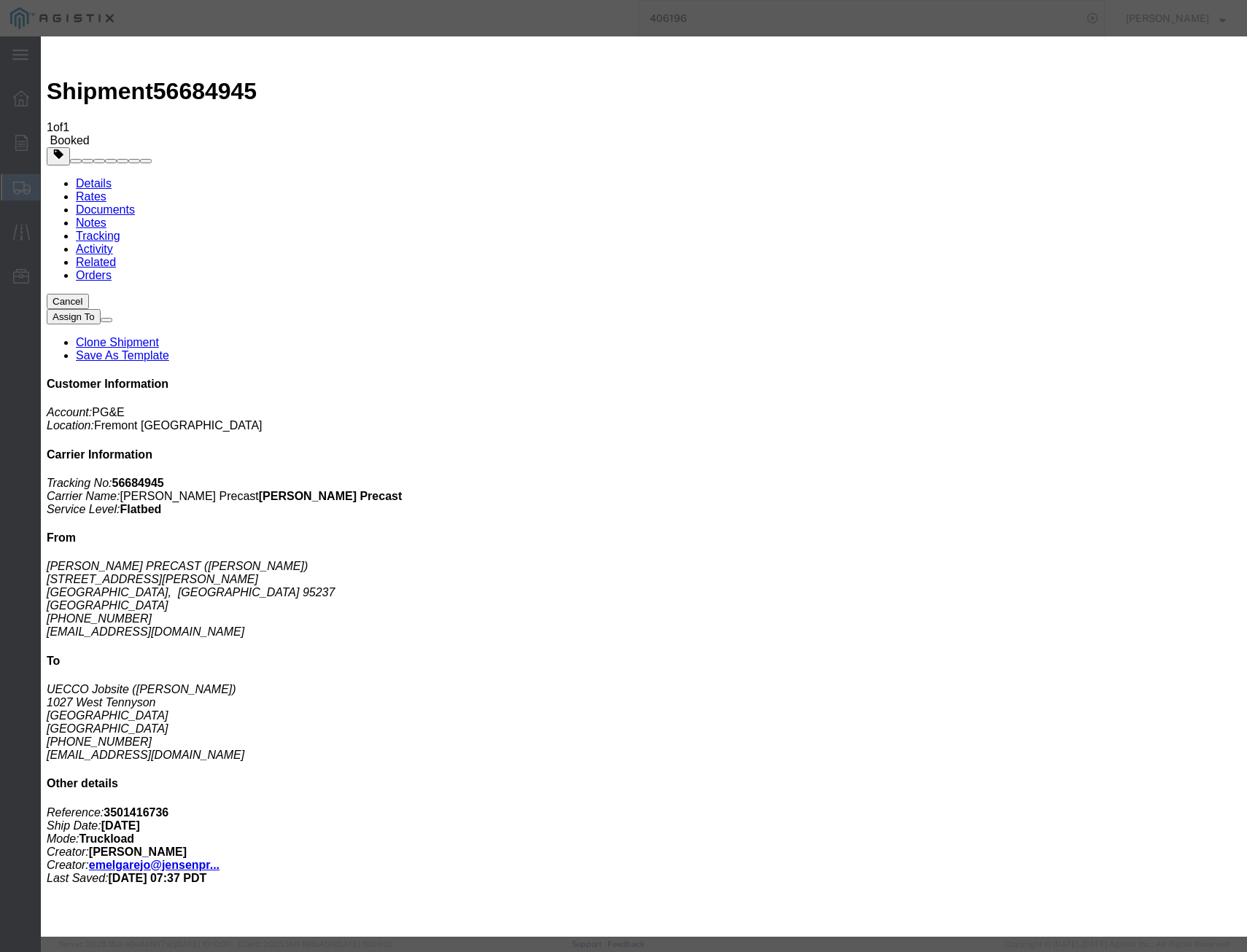
drag, startPoint x: 420, startPoint y: 184, endPoint x: 440, endPoint y: 213, distance: 35.2
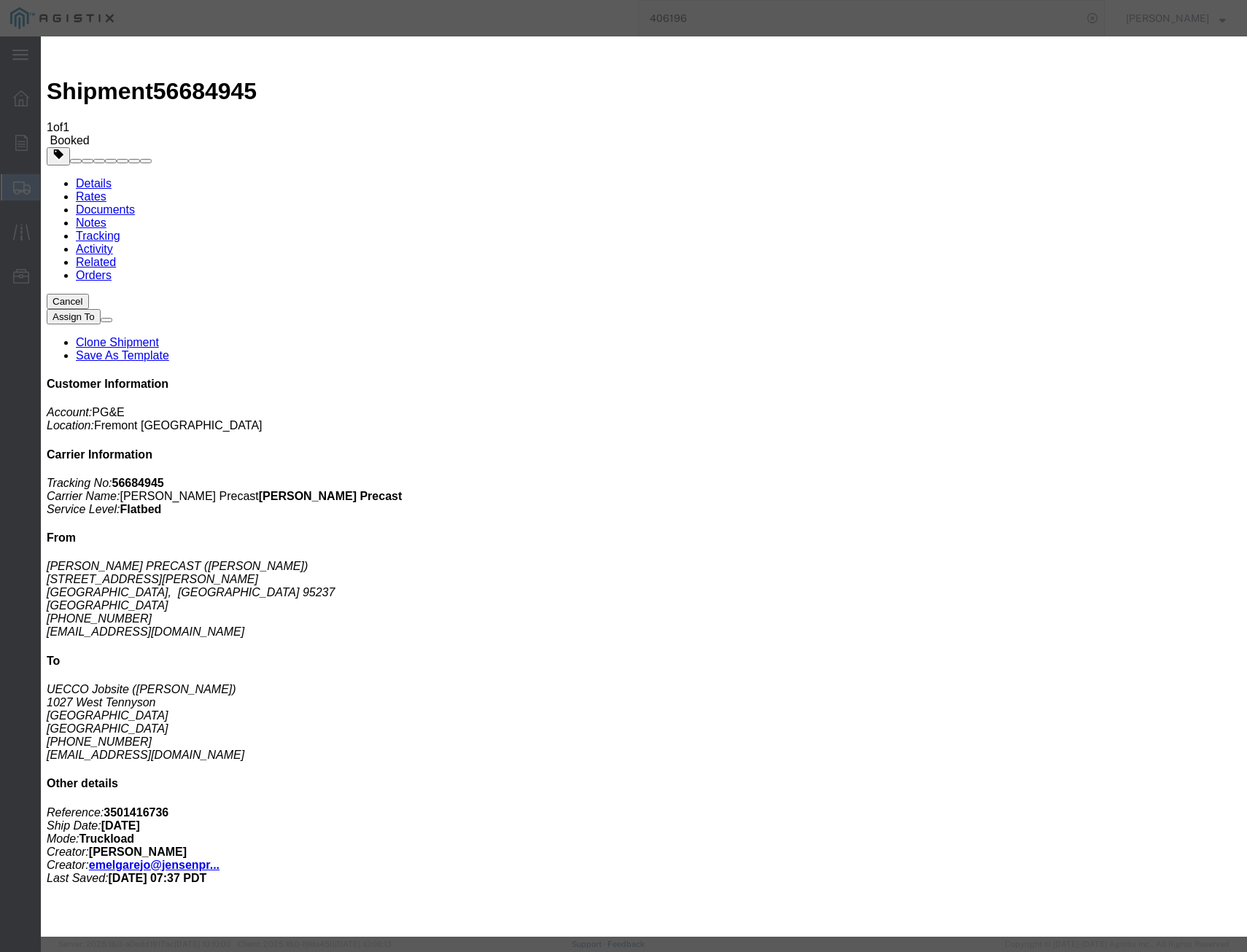
type input "[DATE]"
select select "DELIVRED"
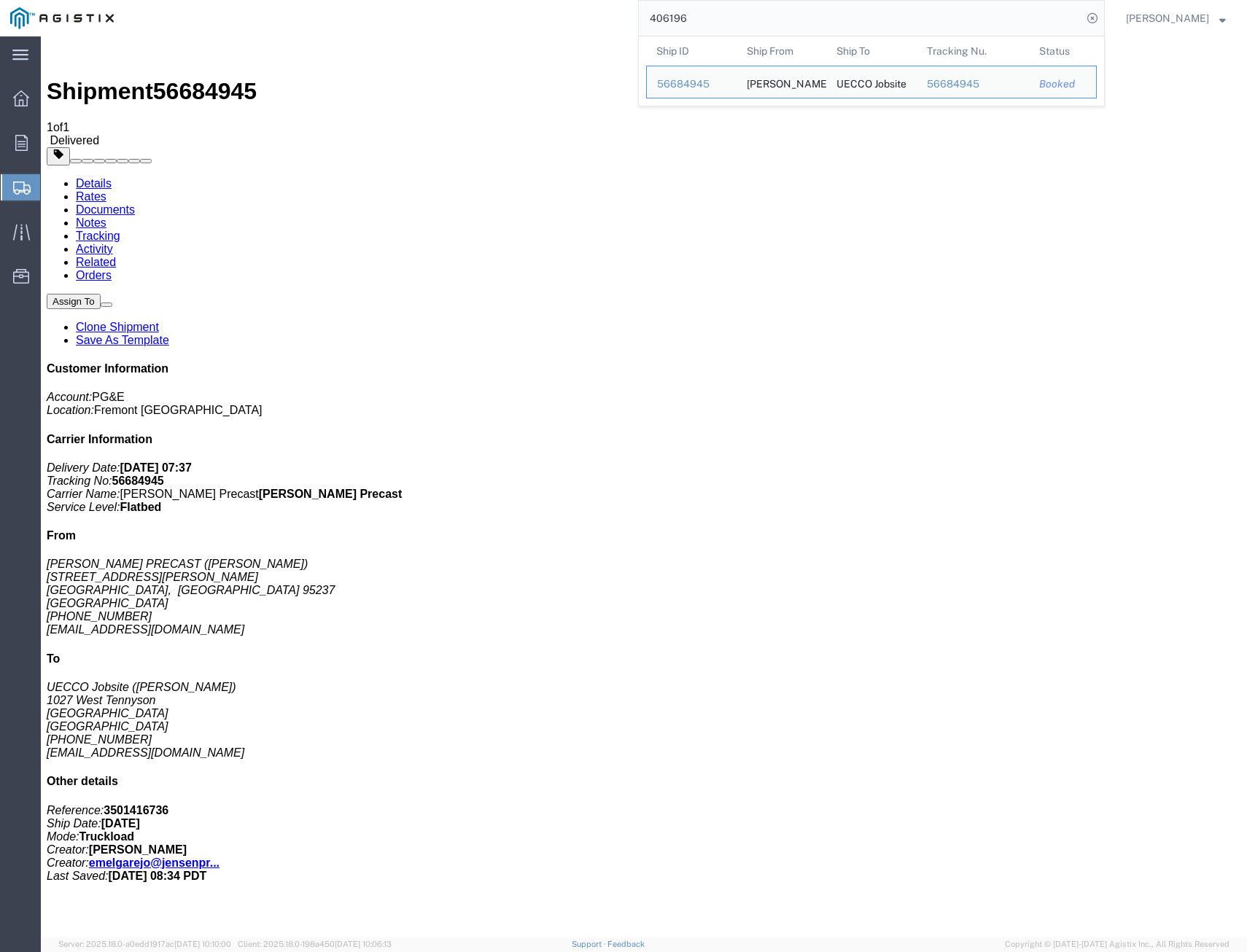
drag, startPoint x: 719, startPoint y: 18, endPoint x: 498, endPoint y: -16, distance: 223.6
click at [498, 0] on html "main_menu Created with Sketch. Collapse Menu Overview Orders Shipments Shipment…" at bounding box center [623, 476] width 1247 height 952
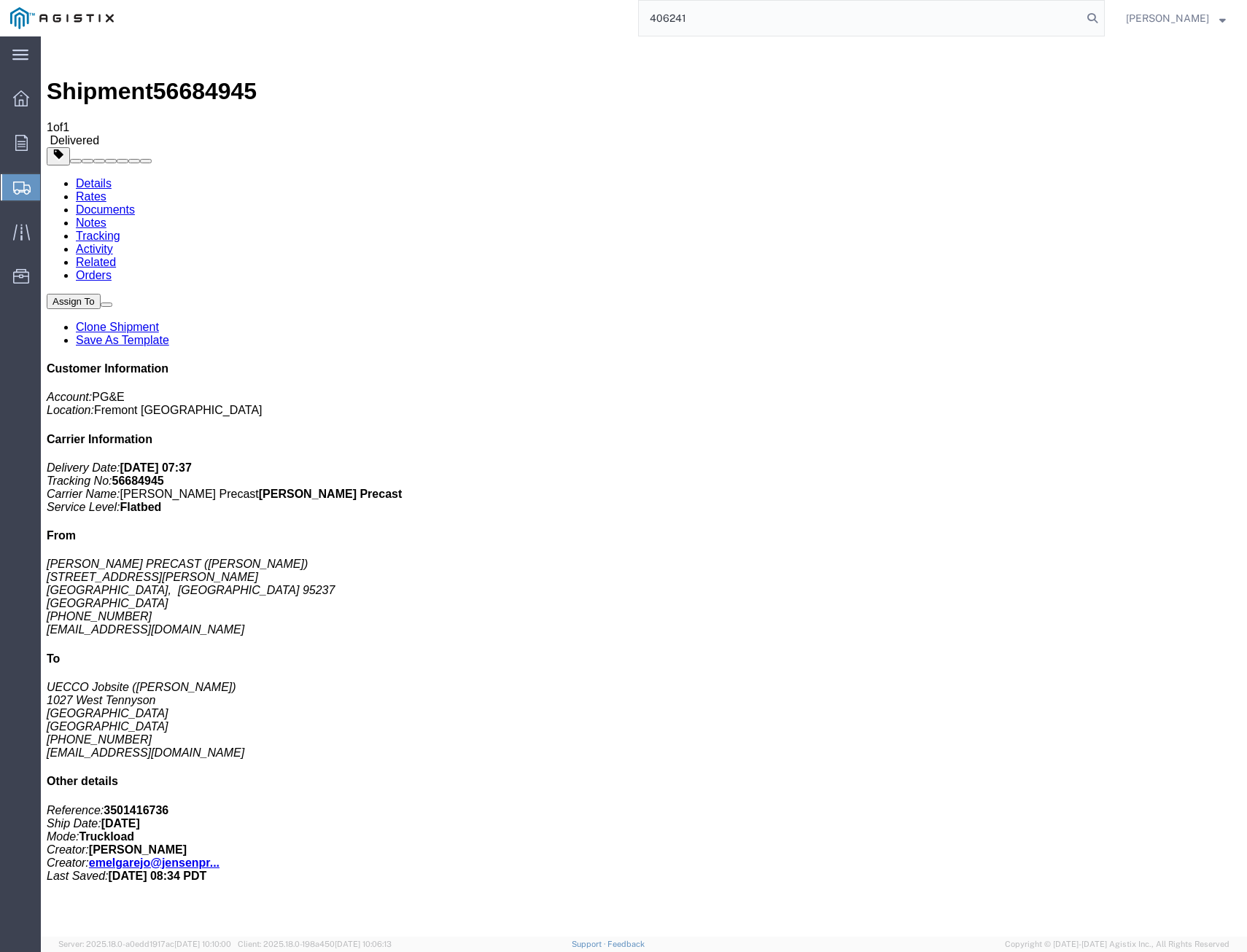
type input "406241"
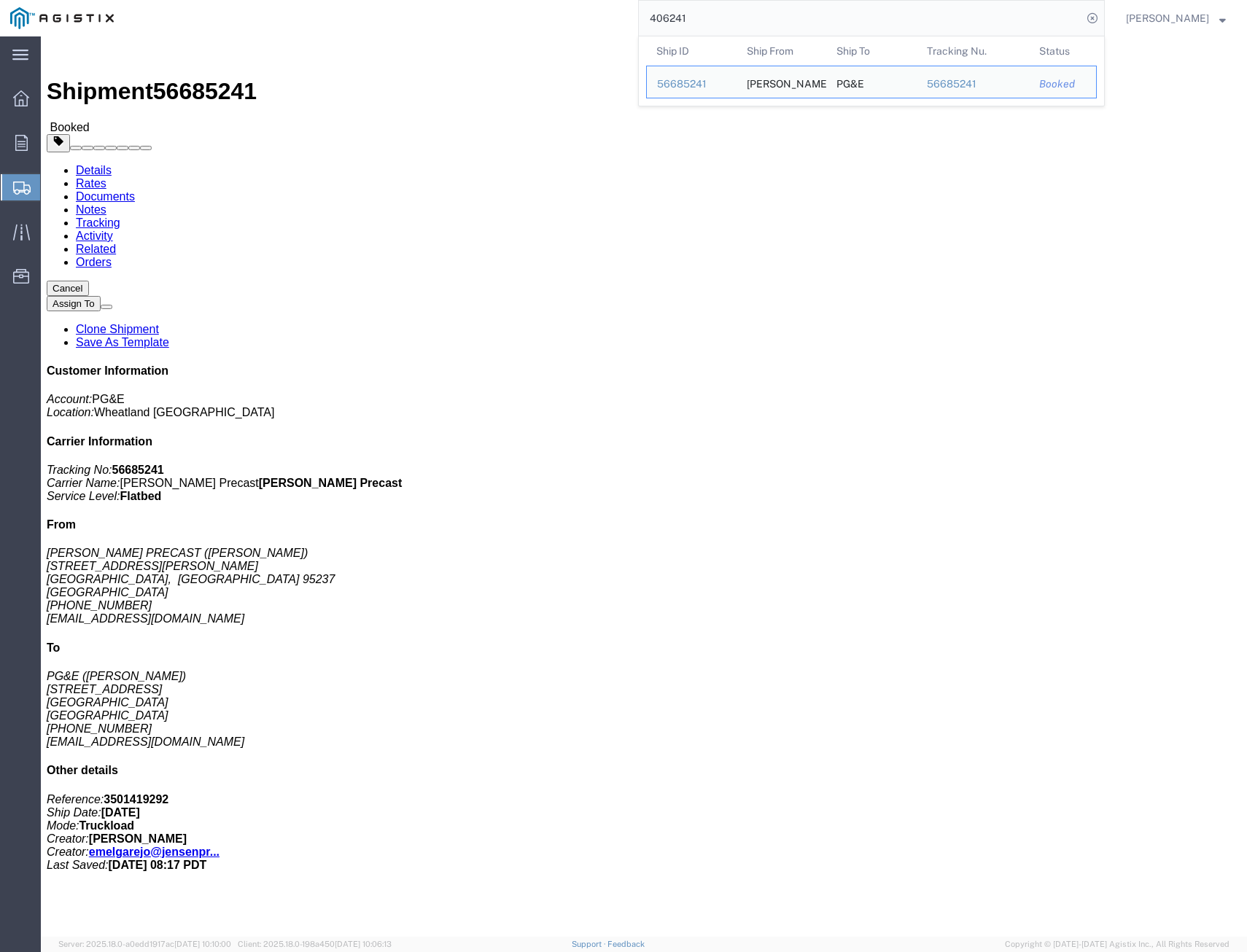
click at [849, 4] on input "406241" at bounding box center [861, 18] width 444 height 35
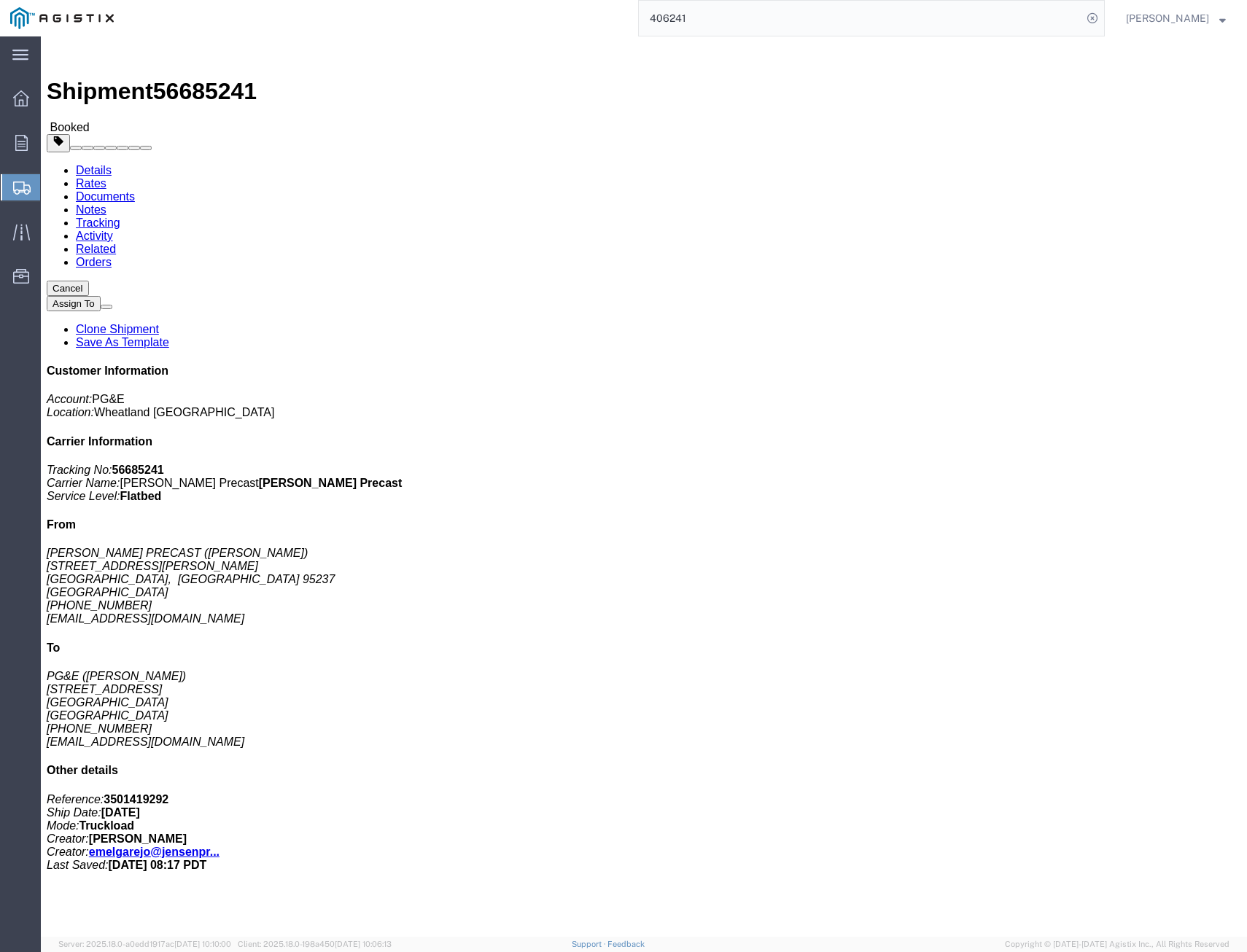
click link "Tracking"
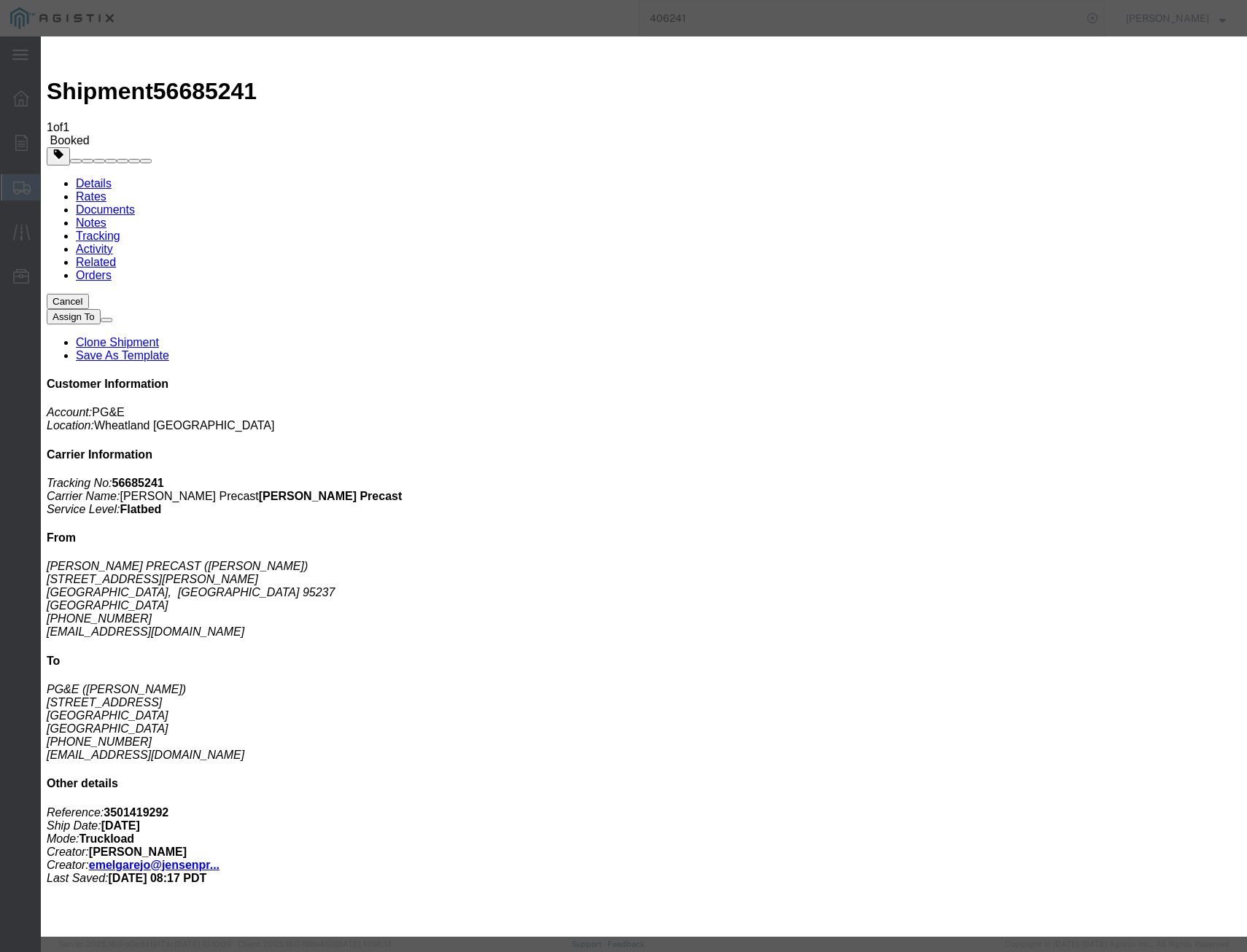
type input "[DATE]"
select select "DELIVRED"
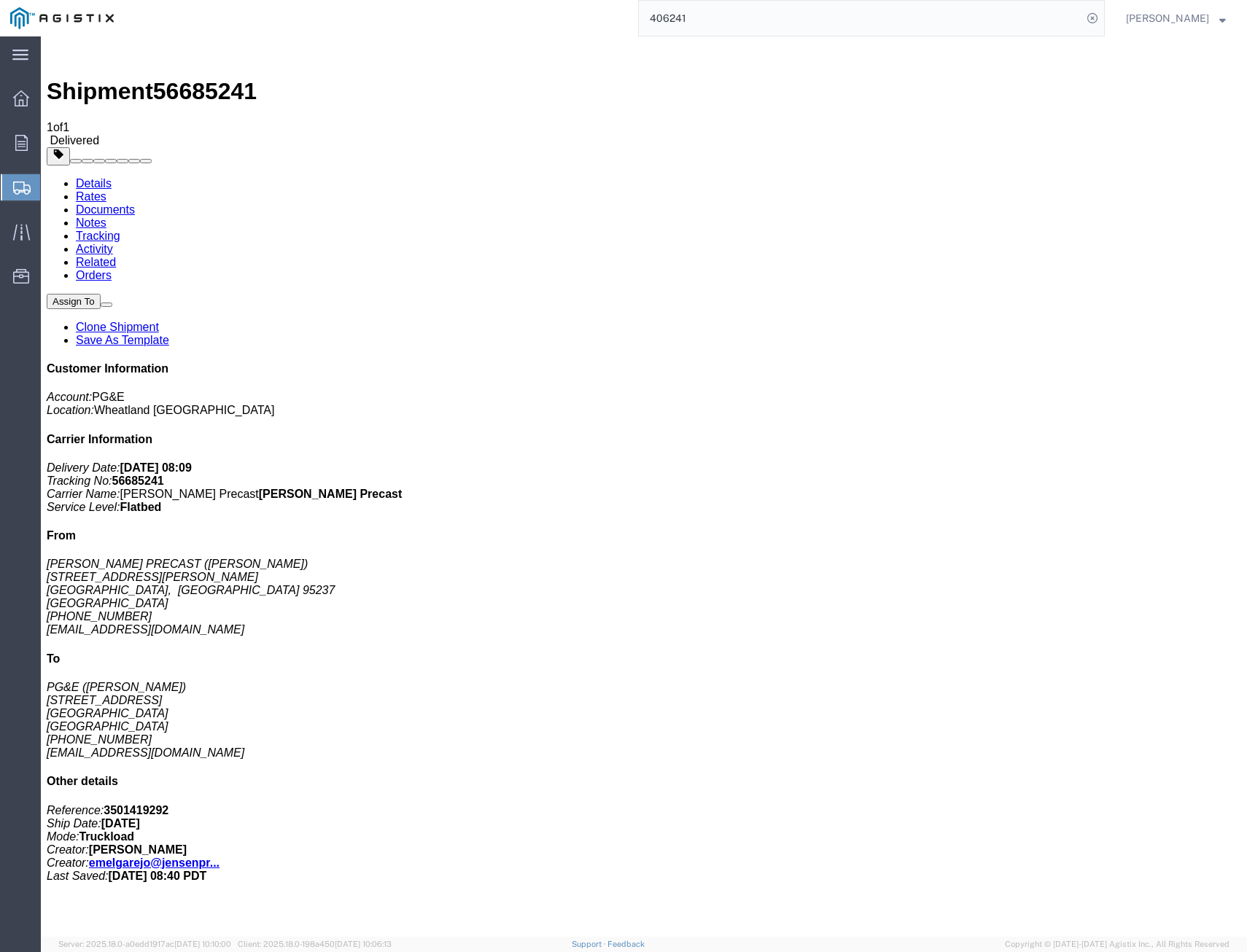
drag, startPoint x: 539, startPoint y: -13, endPoint x: 309, endPoint y: -32, distance: 230.8
click at [309, 0] on html "main_menu Created with Sketch. Collapse Menu Overview Orders Shipments Shipment…" at bounding box center [623, 476] width 1247 height 952
type input "406228"
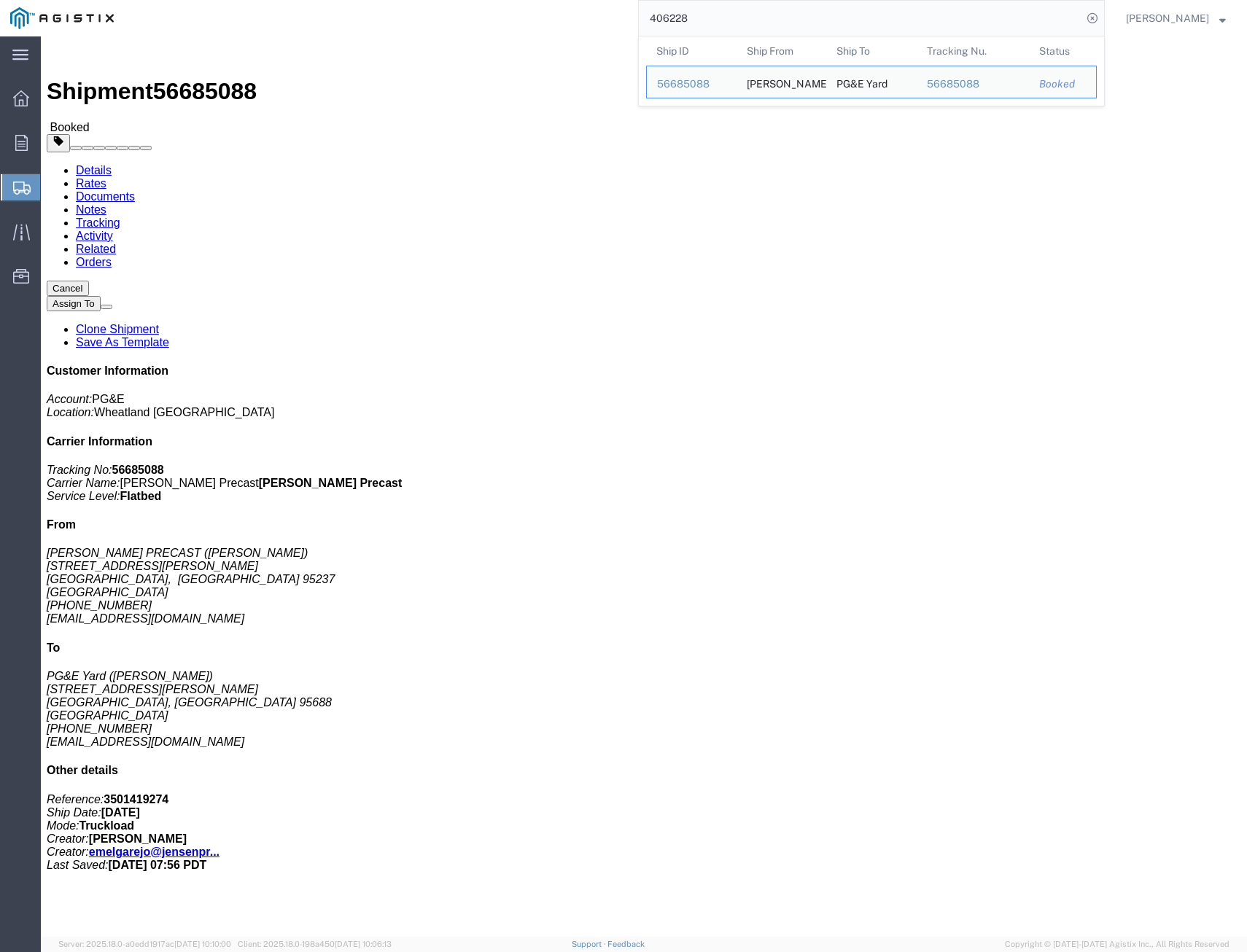
drag, startPoint x: 235, startPoint y: -42, endPoint x: 185, endPoint y: -43, distance: 50.0
click at [185, 0] on html "main_menu Created with Sketch. Collapse Menu Overview Orders Shipments Shipment…" at bounding box center [623, 476] width 1247 height 952
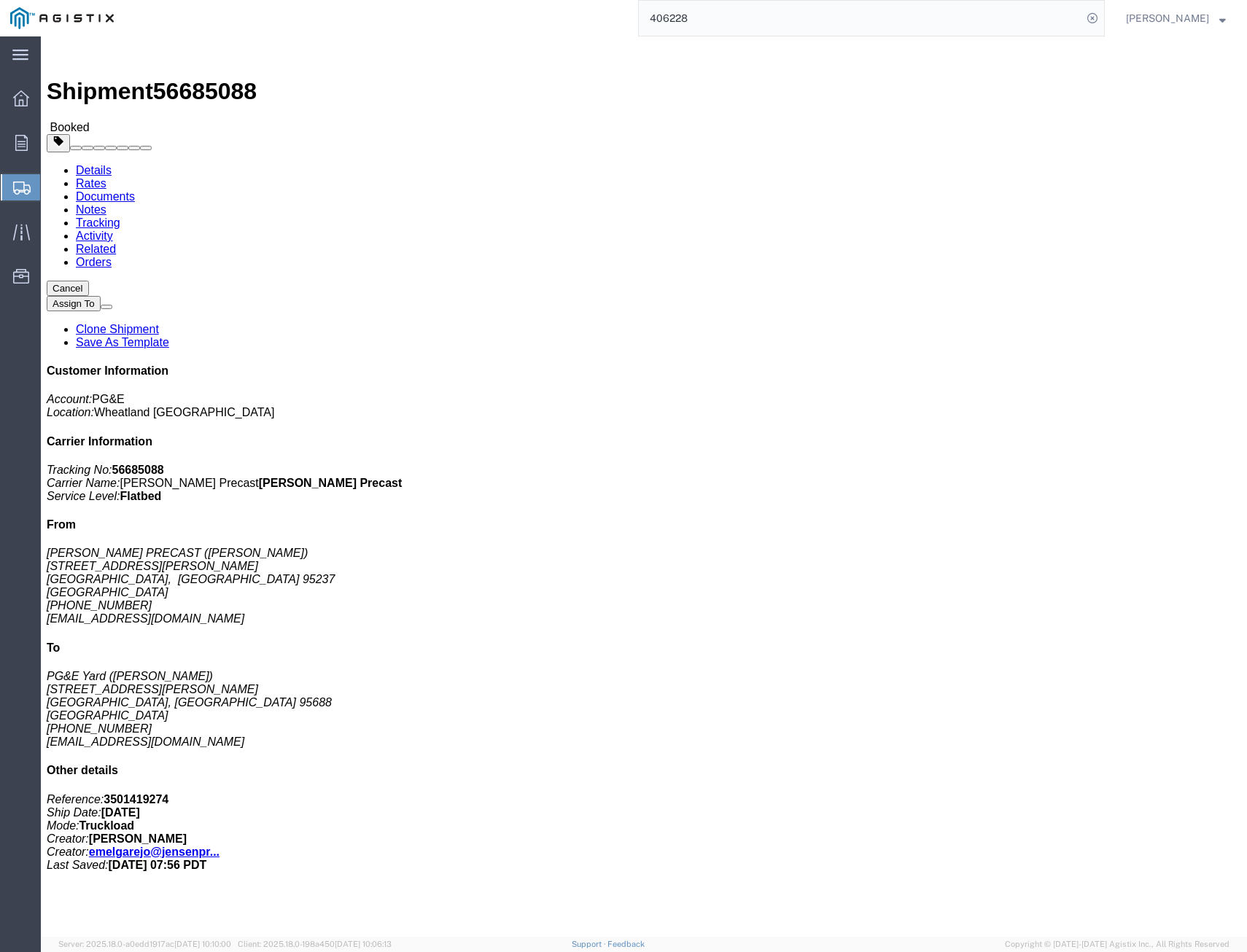
drag, startPoint x: 275, startPoint y: 55, endPoint x: 283, endPoint y: 52, distance: 8.5
click link "Tracking"
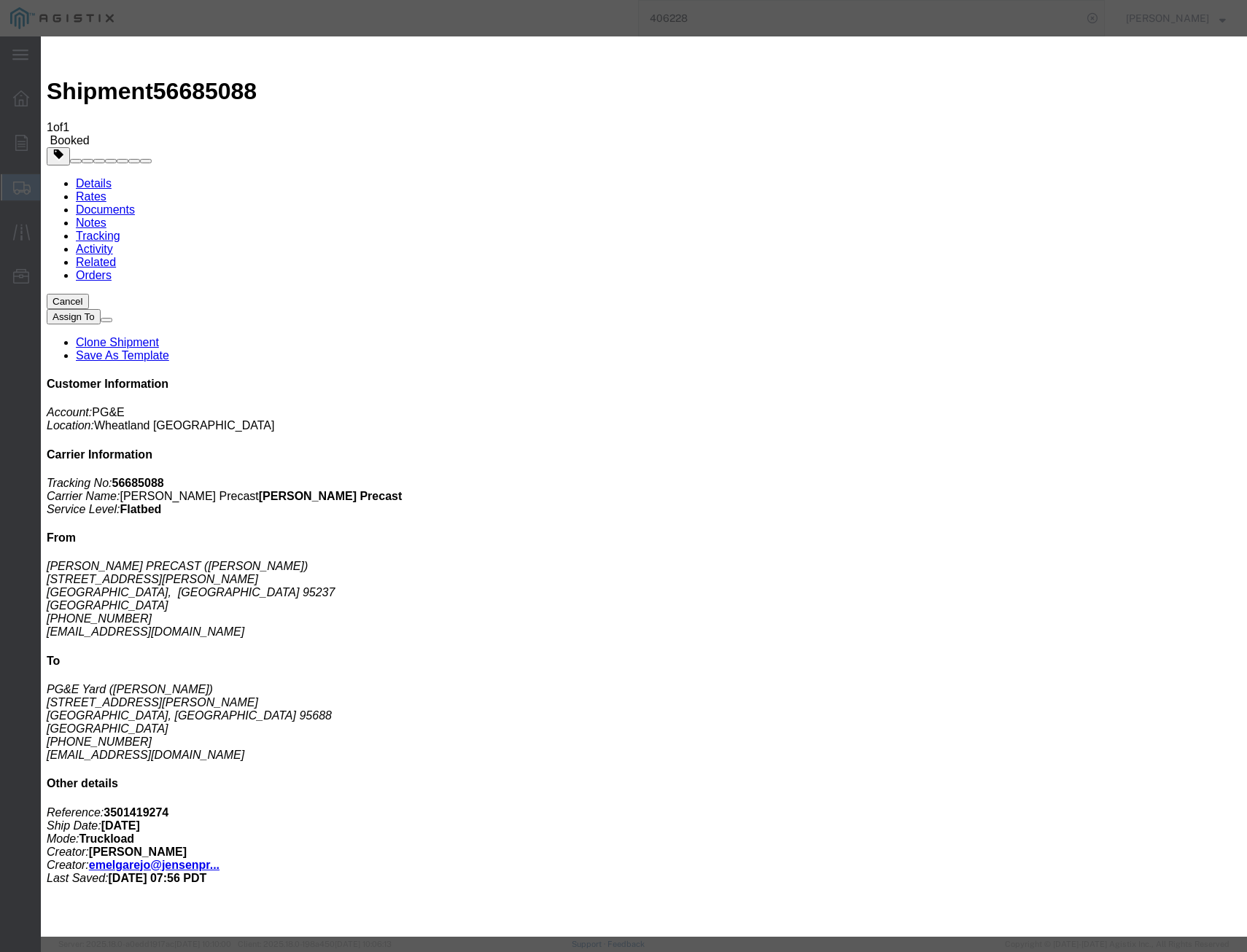
type input "[DATE]"
select select "DELIVRED"
